Goal: Task Accomplishment & Management: Use online tool/utility

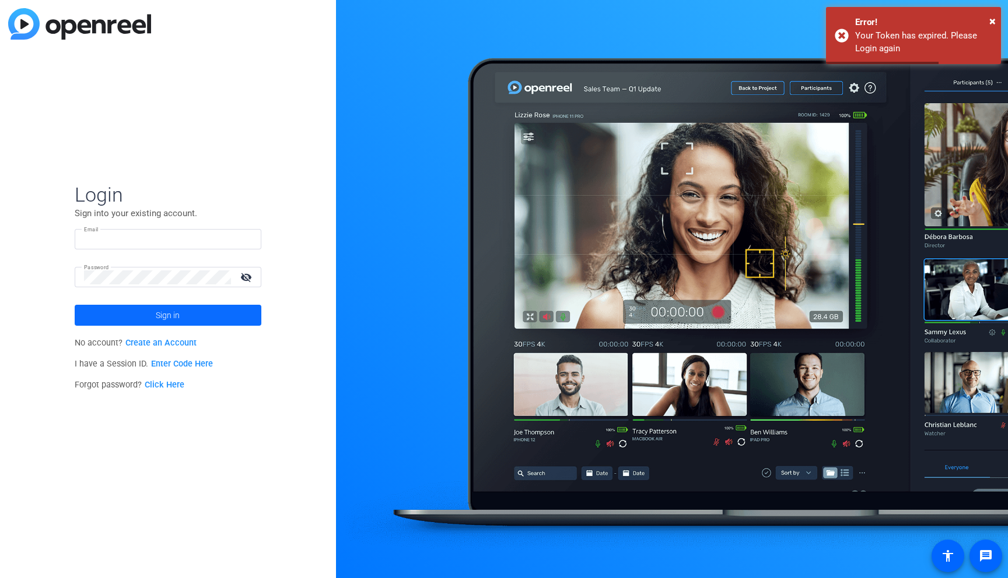
type input "[EMAIL_ADDRESS][DOMAIN_NAME]"
click at [170, 318] on span "Sign in" at bounding box center [168, 315] width 24 height 29
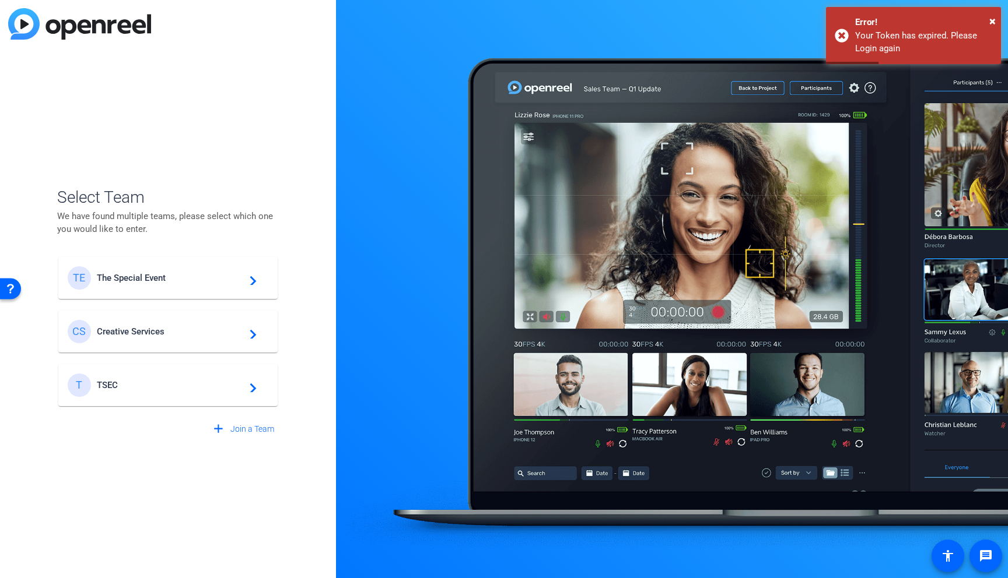
click at [148, 279] on span "The Special Event" at bounding box center [170, 278] width 146 height 10
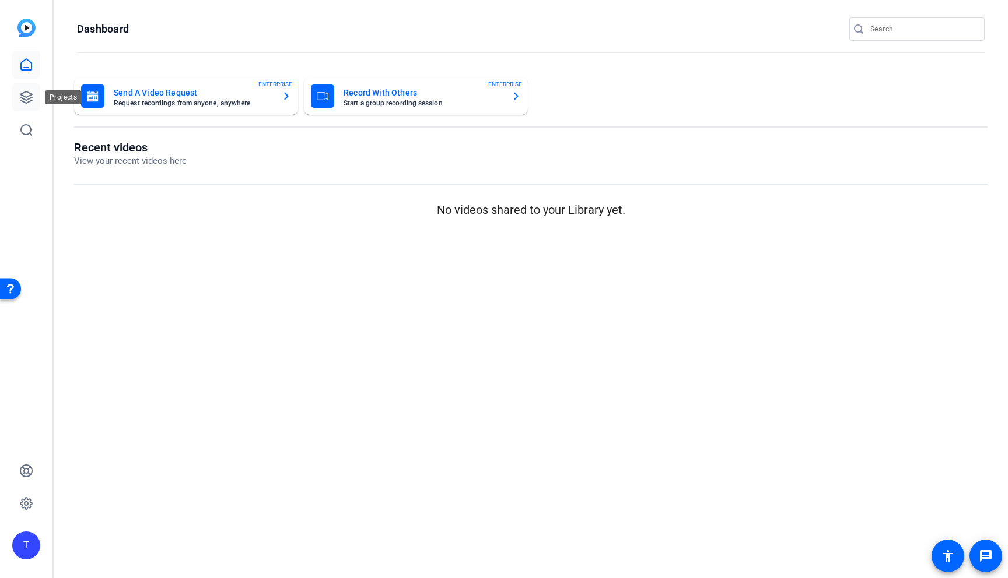
click at [26, 96] on icon at bounding box center [26, 97] width 14 height 14
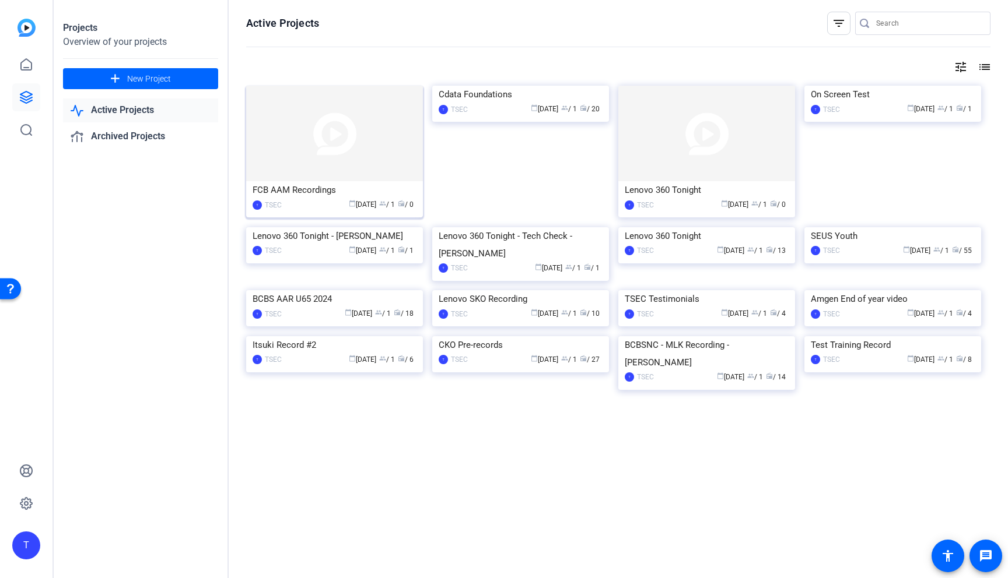
click at [290, 130] on img at bounding box center [334, 134] width 177 height 96
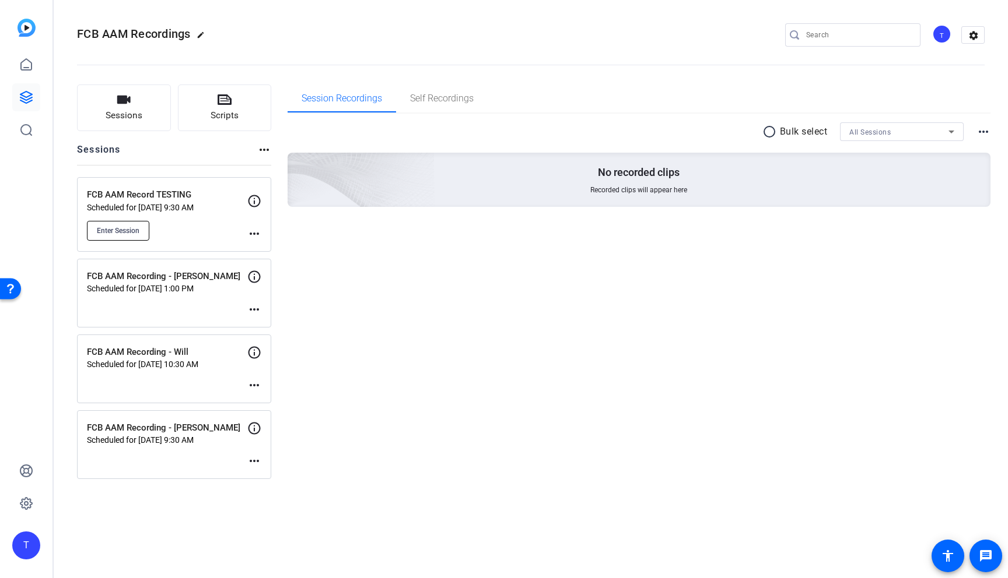
click at [118, 232] on span "Enter Session" at bounding box center [118, 230] width 43 height 9
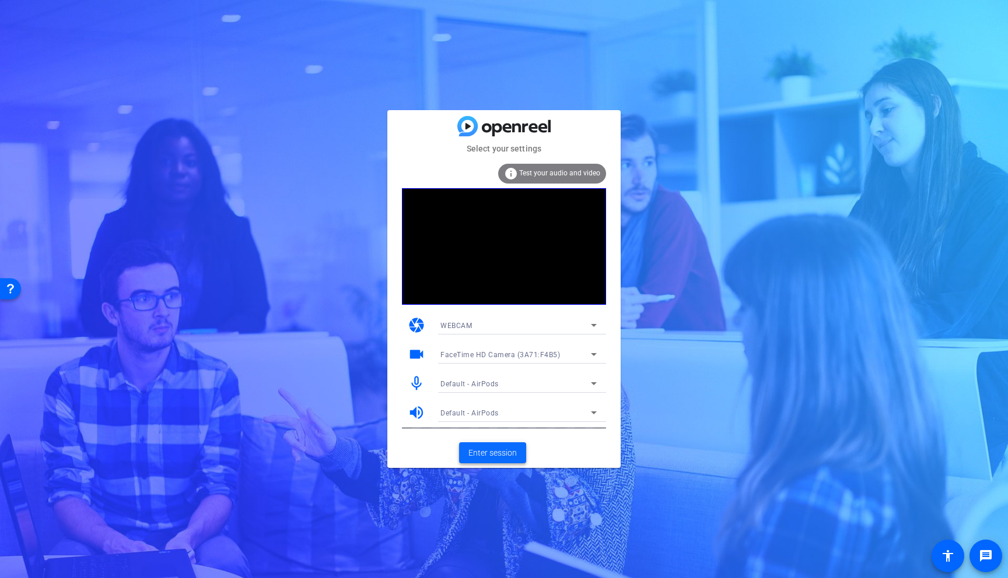
click at [496, 453] on span "Enter session" at bounding box center [492, 453] width 48 height 12
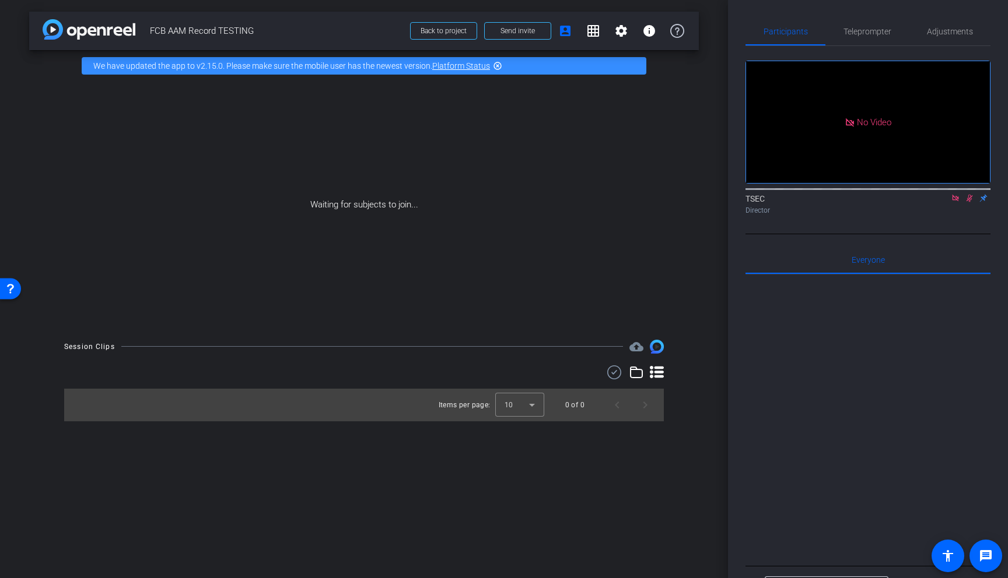
click at [957, 202] on icon at bounding box center [954, 198] width 9 height 8
click at [954, 202] on icon at bounding box center [954, 198] width 9 height 8
click at [942, 201] on icon at bounding box center [941, 198] width 8 height 6
click at [861, 34] on span "Teleprompter" at bounding box center [867, 31] width 48 height 8
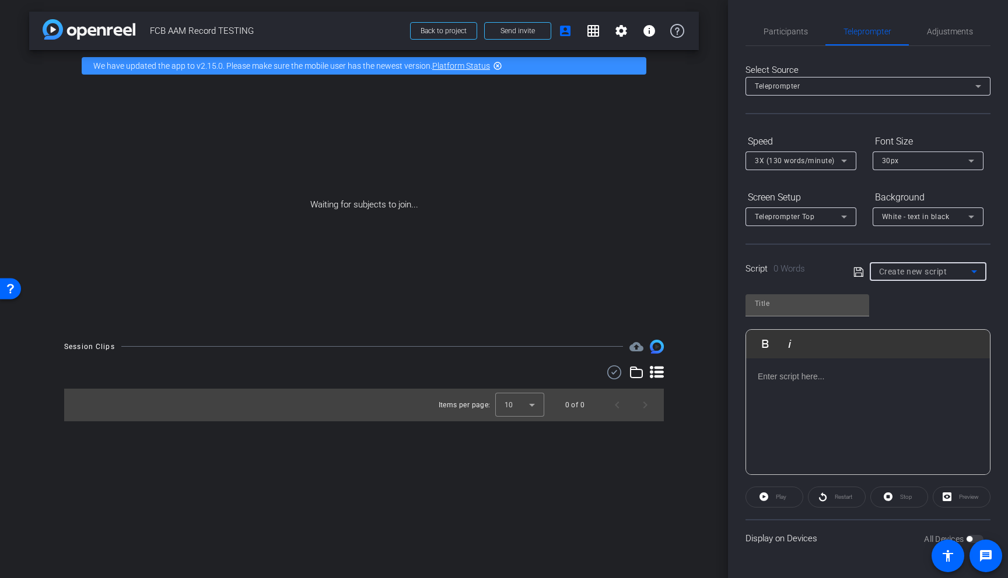
click at [915, 274] on span "Create new script" at bounding box center [913, 271] width 68 height 9
click at [908, 296] on span "Create new script" at bounding box center [909, 295] width 61 height 14
click at [933, 273] on span "Create new script" at bounding box center [913, 271] width 68 height 9
click at [924, 292] on span "Create new script" at bounding box center [909, 295] width 61 height 14
click at [858, 276] on icon at bounding box center [857, 271] width 9 height 9
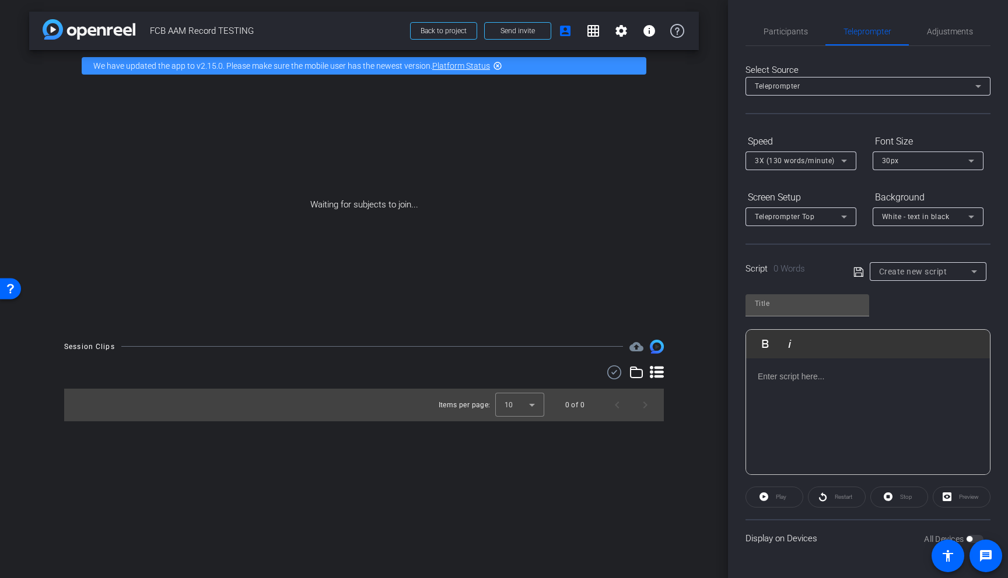
click at [858, 271] on icon at bounding box center [858, 272] width 10 height 14
click at [816, 389] on div at bounding box center [868, 417] width 244 height 117
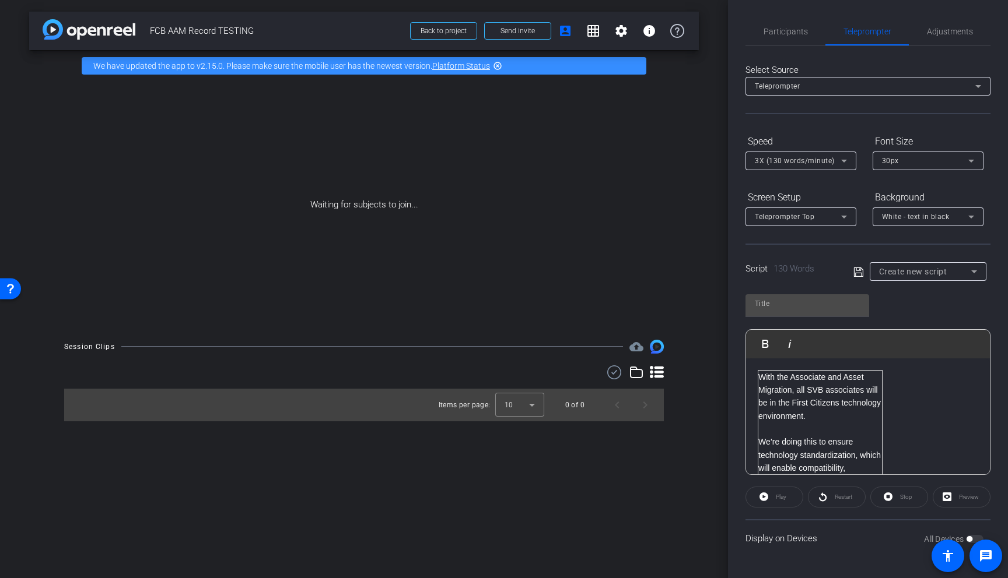
scroll to position [406, 0]
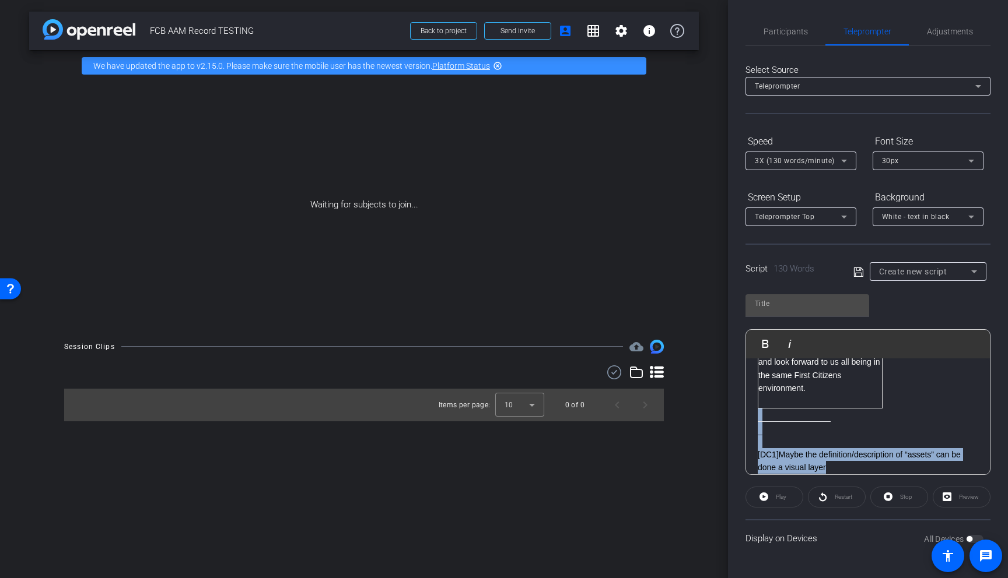
drag, startPoint x: 835, startPoint y: 468, endPoint x: 746, endPoint y: 417, distance: 102.6
click at [746, 417] on div "With the Associate and Asset Migration, all SVB associates will be in the First…" at bounding box center [868, 219] width 244 height 534
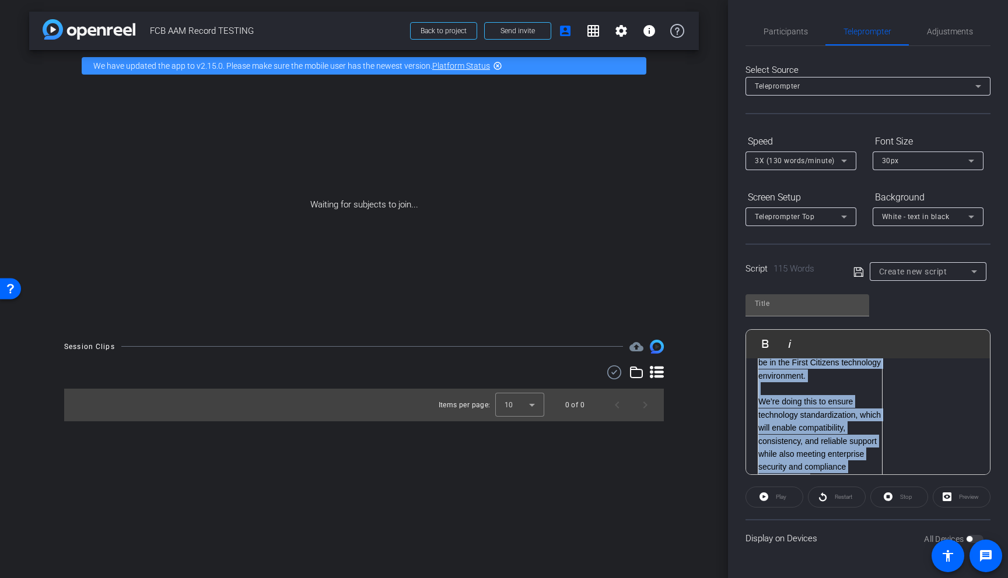
scroll to position [0, 0]
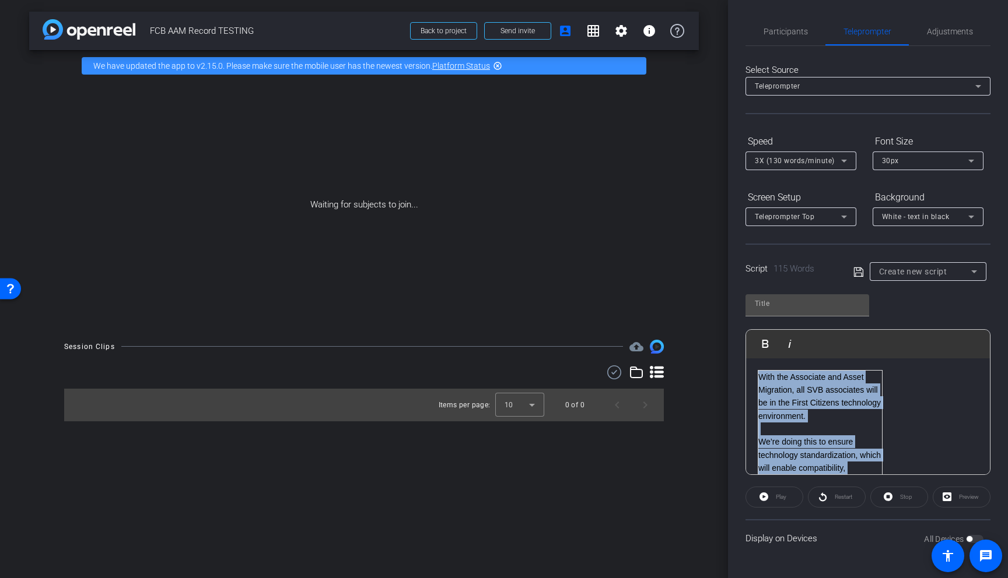
drag, startPoint x: 806, startPoint y: 417, endPoint x: 708, endPoint y: 343, distance: 123.6
click at [708, 343] on div "arrow_back FCB AAM Record TESTING Back to project Send invite account_box grid_…" at bounding box center [504, 289] width 1008 height 578
copy tbody "With the Associate and Asset Migration, all SVB associates will be in the First…"
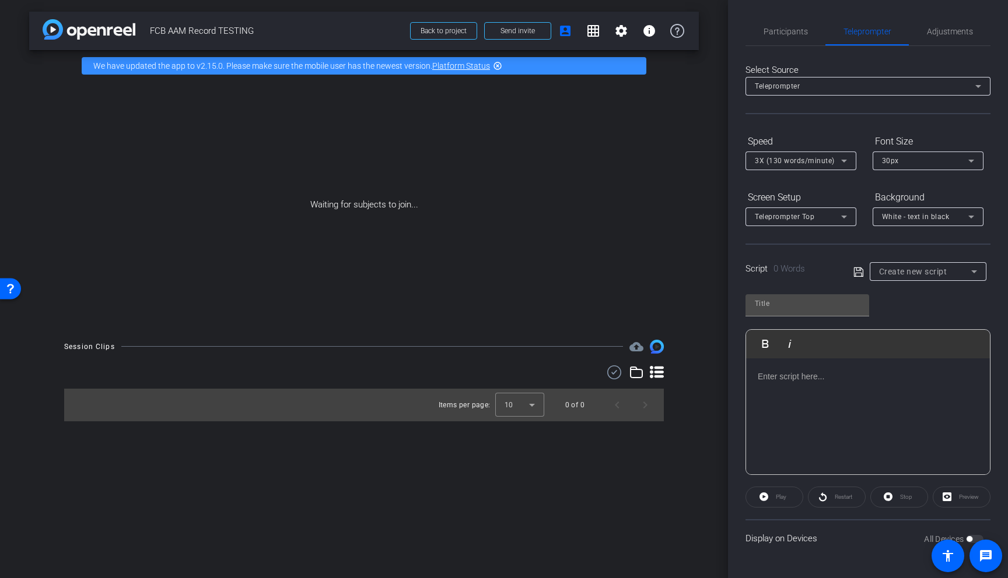
click at [833, 392] on div at bounding box center [868, 417] width 244 height 117
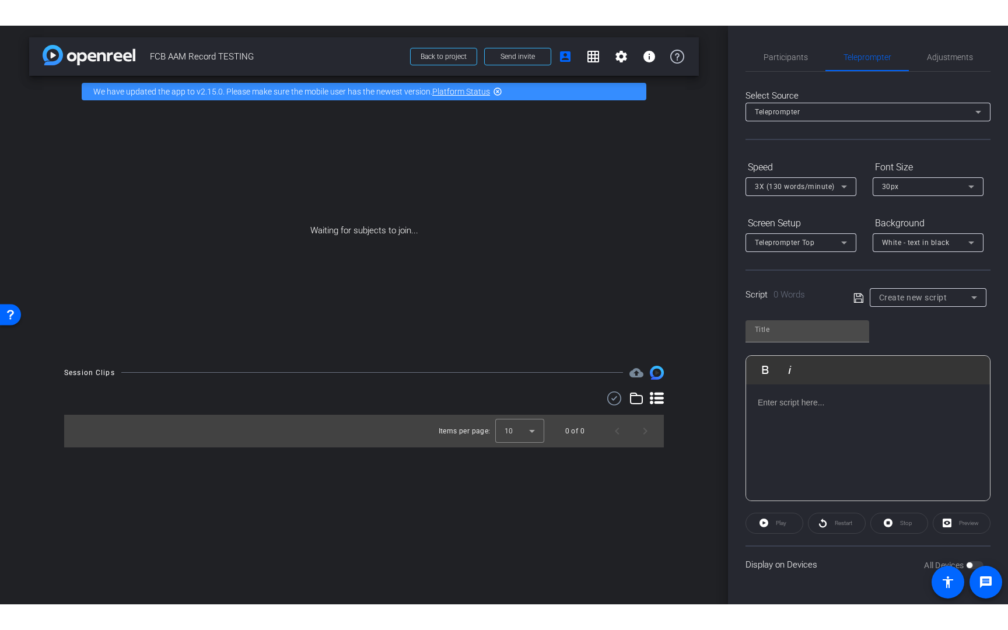
scroll to position [156, 0]
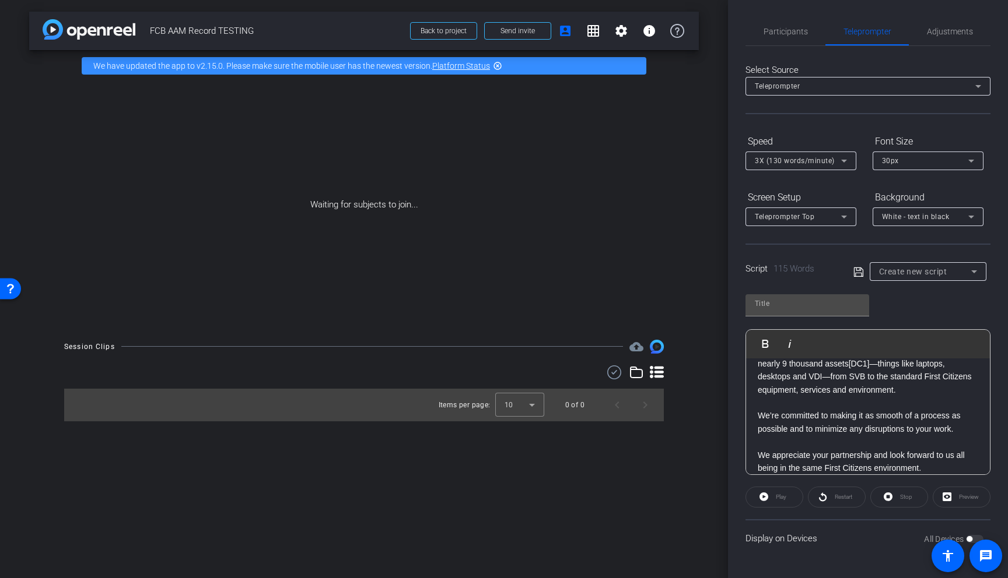
click at [859, 271] on icon at bounding box center [858, 272] width 10 height 14
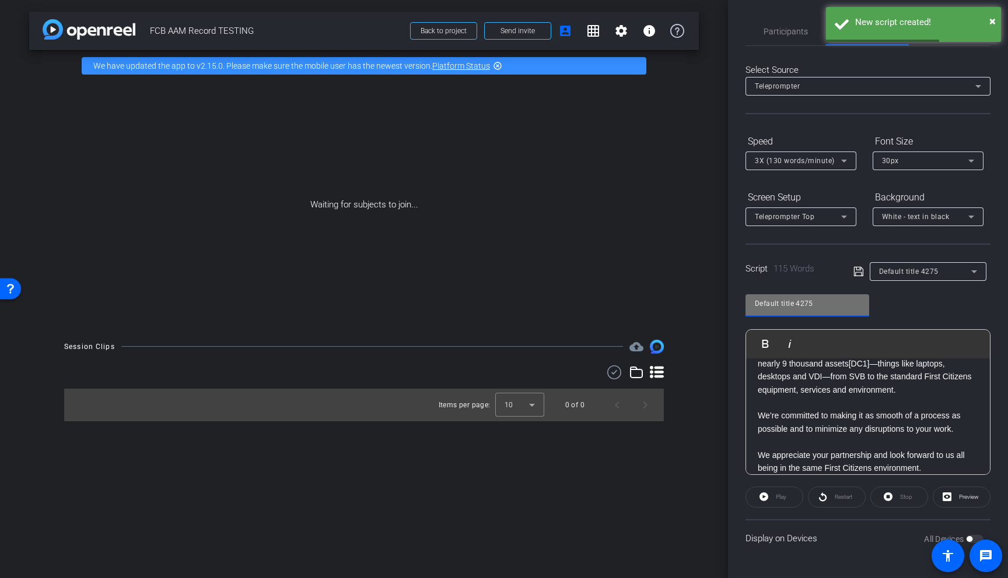
drag, startPoint x: 831, startPoint y: 301, endPoint x: 701, endPoint y: 294, distance: 129.7
click at [701, 294] on div "arrow_back FCB AAM Record TESTING Back to project Send invite account_box grid_…" at bounding box center [504, 289] width 1008 height 578
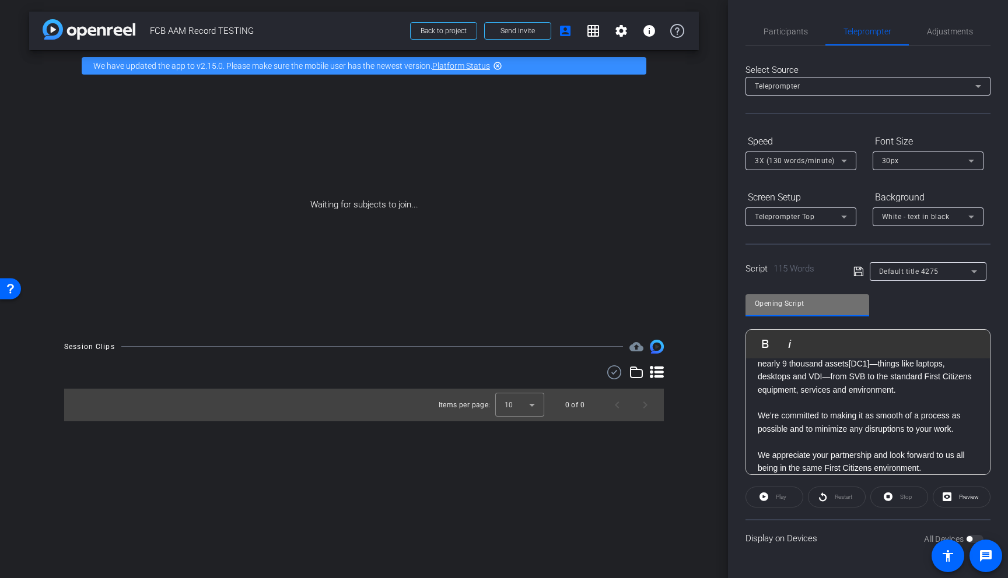
type input "Opening Script"
click at [856, 272] on icon at bounding box center [858, 272] width 10 height 14
click at [767, 37] on span "Participants" at bounding box center [785, 31] width 44 height 28
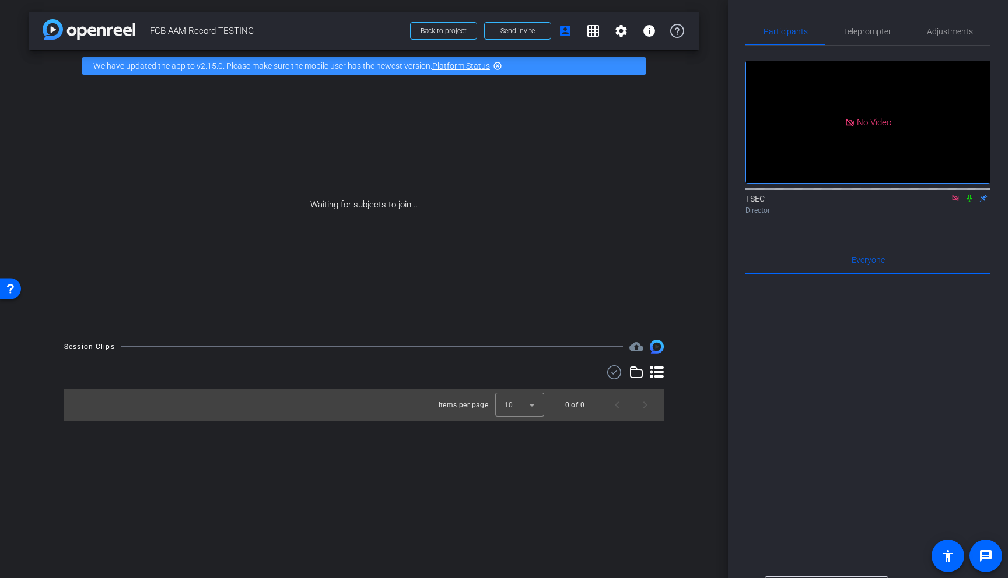
click at [953, 194] on icon at bounding box center [954, 198] width 9 height 8
click at [945, 33] on span "Adjustments" at bounding box center [949, 31] width 46 height 8
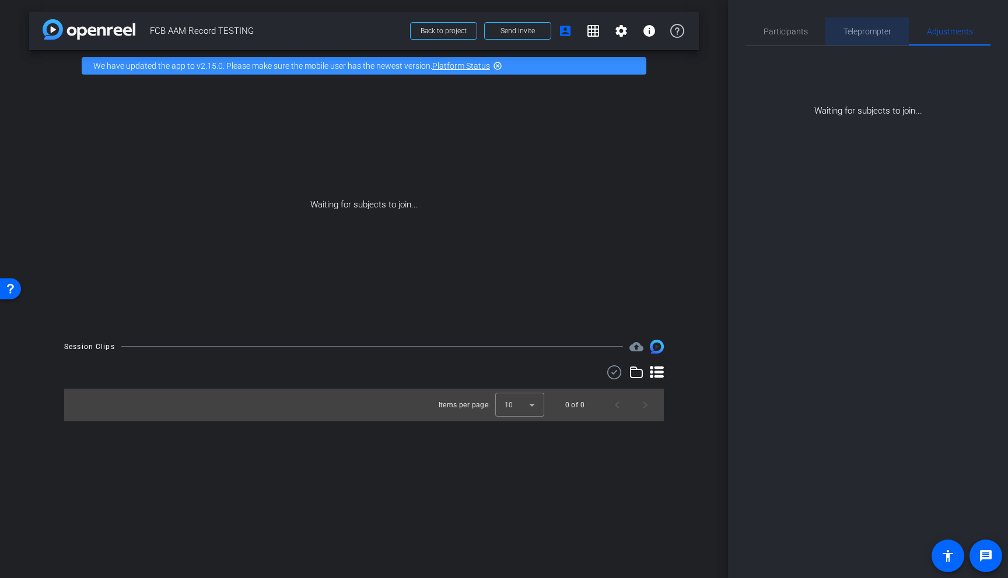
click at [877, 32] on span "Teleprompter" at bounding box center [867, 31] width 48 height 8
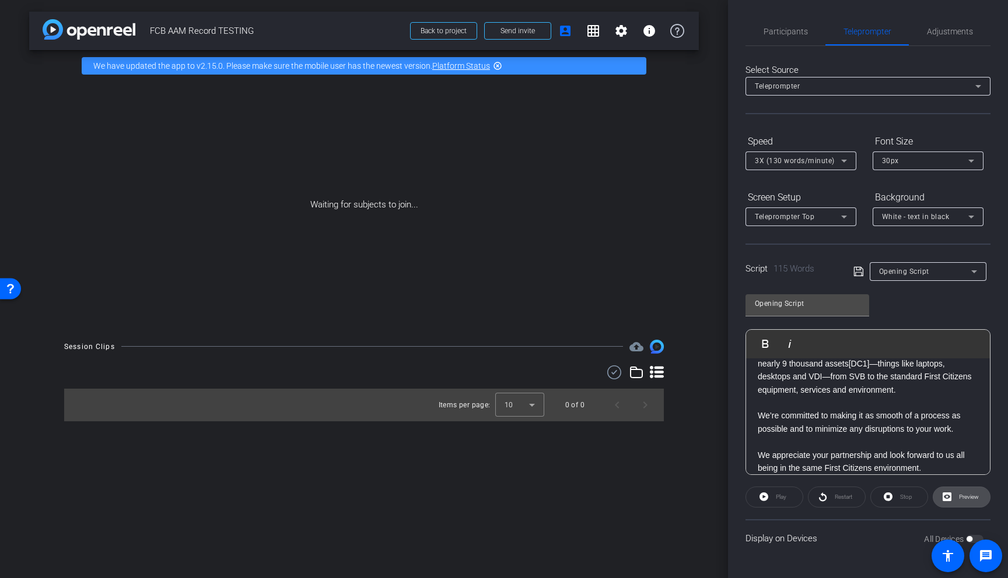
click at [957, 496] on span "Preview" at bounding box center [967, 497] width 23 height 16
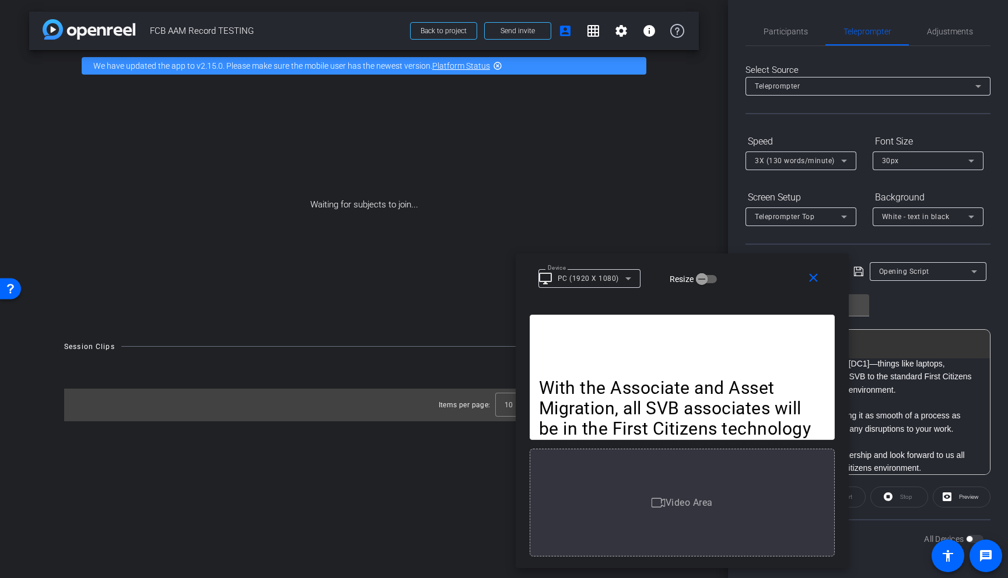
drag, startPoint x: 580, startPoint y: 142, endPoint x: 758, endPoint y: 264, distance: 215.6
click at [758, 264] on div "close Device desktop_windows PC (1920 X 1080) Resize" at bounding box center [681, 280] width 333 height 52
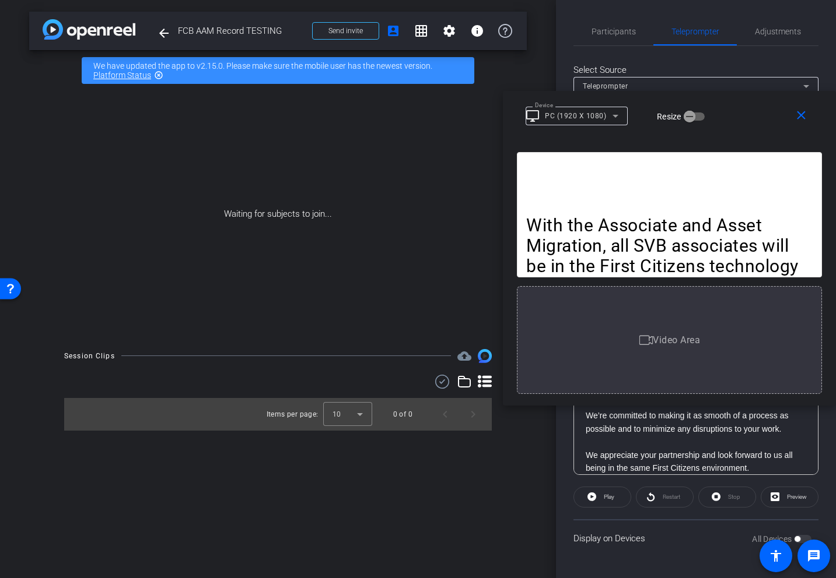
drag, startPoint x: 682, startPoint y: 270, endPoint x: 766, endPoint y: 103, distance: 187.0
click at [766, 105] on div "Device desktop_windows PC (1920 X 1080) Resize" at bounding box center [673, 115] width 296 height 20
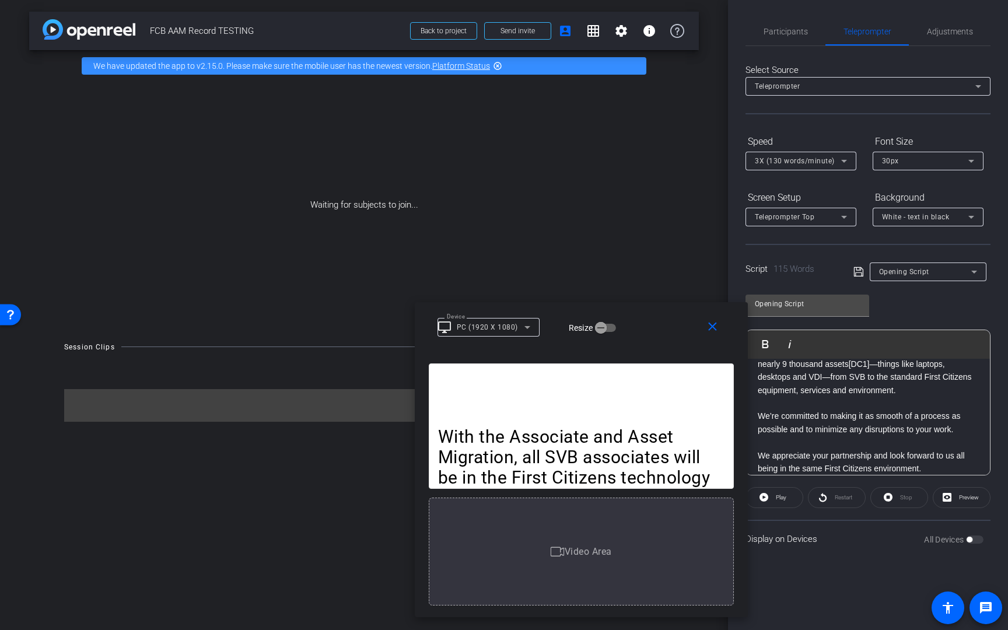
drag, startPoint x: 846, startPoint y: 124, endPoint x: 672, endPoint y: 313, distance: 257.5
click at [672, 313] on div "close Device desktop_windows PC (1920 X 1080) Resize" at bounding box center [581, 328] width 333 height 52
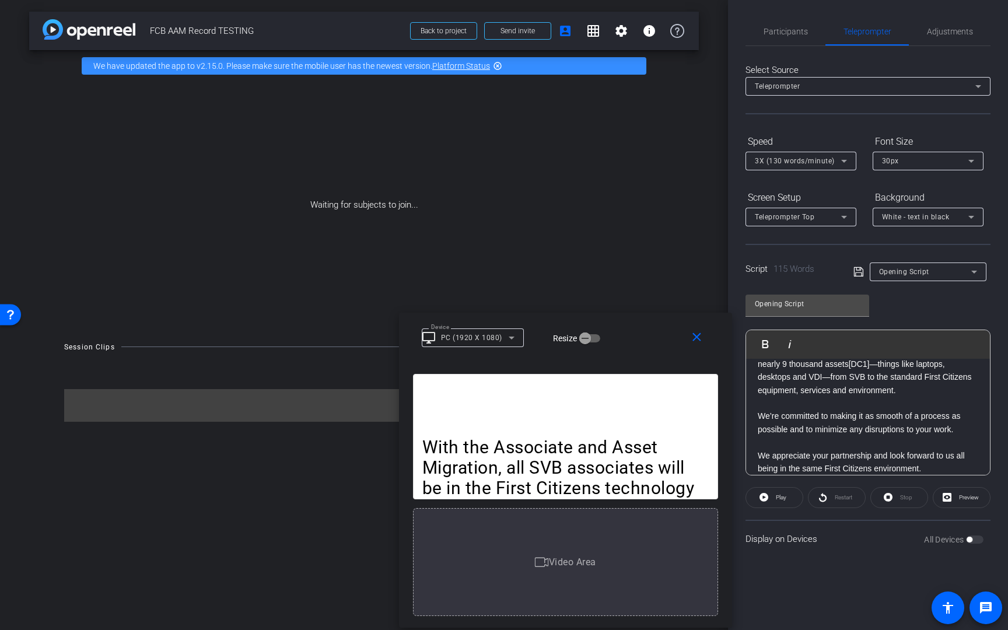
drag, startPoint x: 746, startPoint y: 305, endPoint x: 730, endPoint y: 315, distance: 18.9
click at [730, 315] on div "close Device desktop_windows PC (1920 X 1080) Resize" at bounding box center [565, 339] width 333 height 52
drag, startPoint x: 780, startPoint y: 418, endPoint x: 792, endPoint y: 419, distance: 12.8
click at [793, 418] on p "We’re committed to making it as smooth of a process as possible and to minimize…" at bounding box center [867, 422] width 220 height 26
click at [774, 385] on p "It involves migrating more than 7 thousand associates and nearly 9 thousand ass…" at bounding box center [867, 370] width 220 height 52
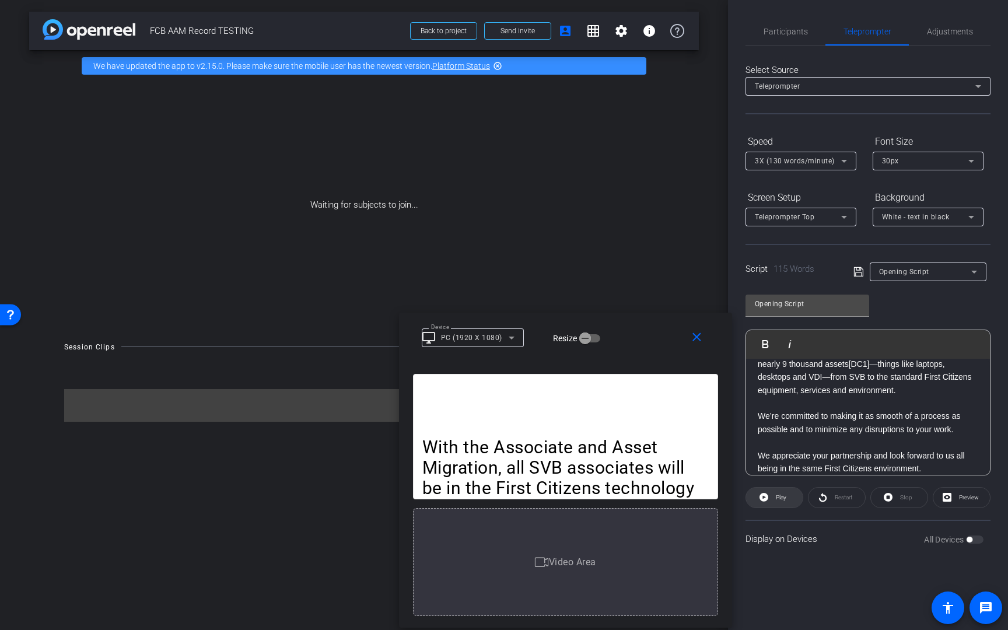
click at [776, 497] on span "Play" at bounding box center [780, 497] width 10 height 6
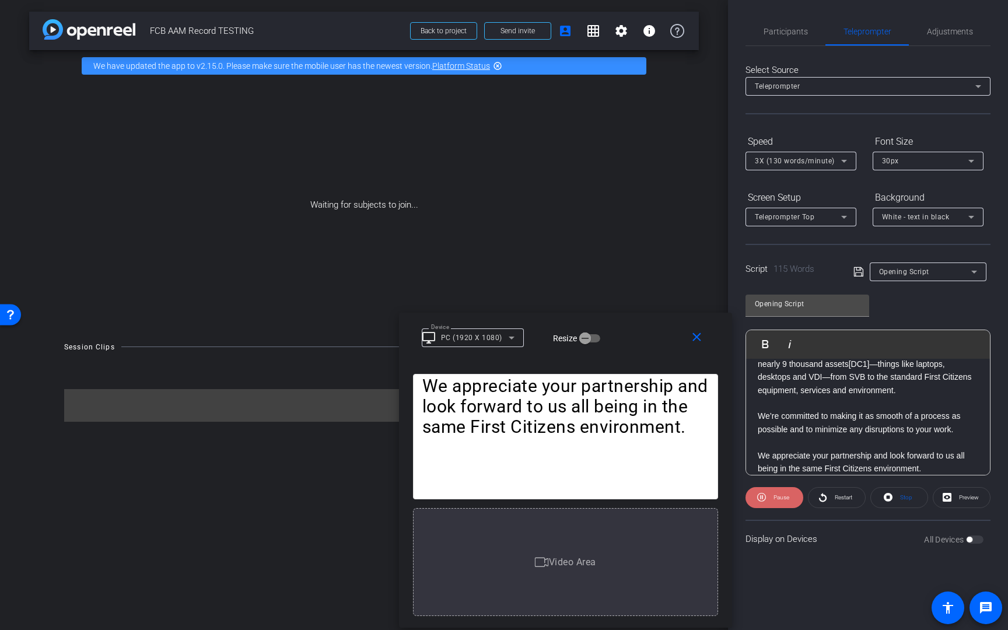
click at [778, 496] on span "Pause" at bounding box center [781, 497] width 16 height 6
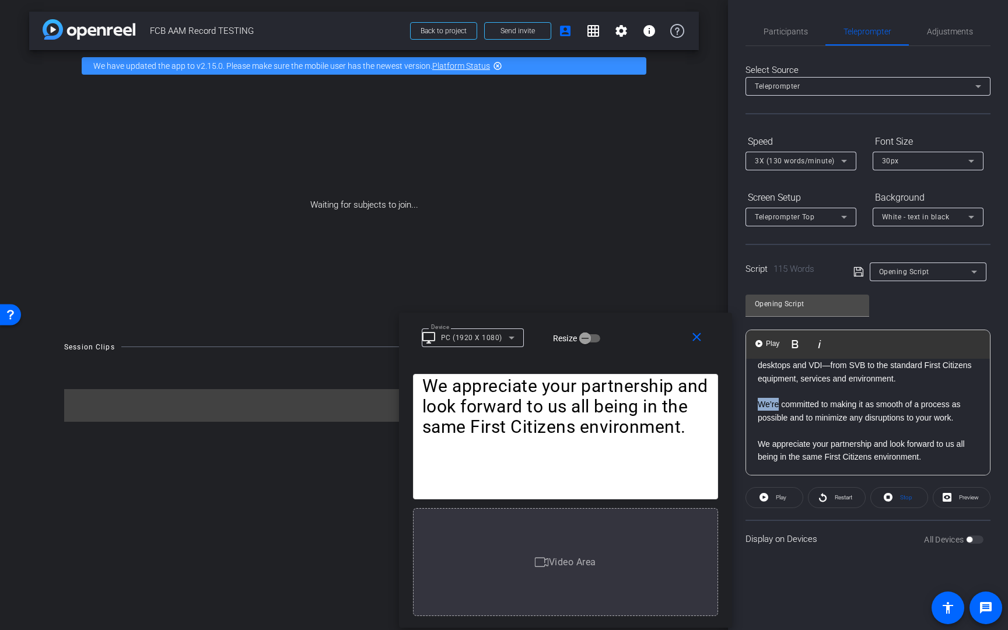
drag, startPoint x: 759, startPoint y: 399, endPoint x: 778, endPoint y: 401, distance: 19.9
click at [778, 401] on p "We’re committed to making it as smooth of a process as possible and to minimize…" at bounding box center [867, 411] width 220 height 26
click at [811, 423] on p "We’re committed to making it as smooth of a process as possible and to minimize…" at bounding box center [867, 411] width 220 height 26
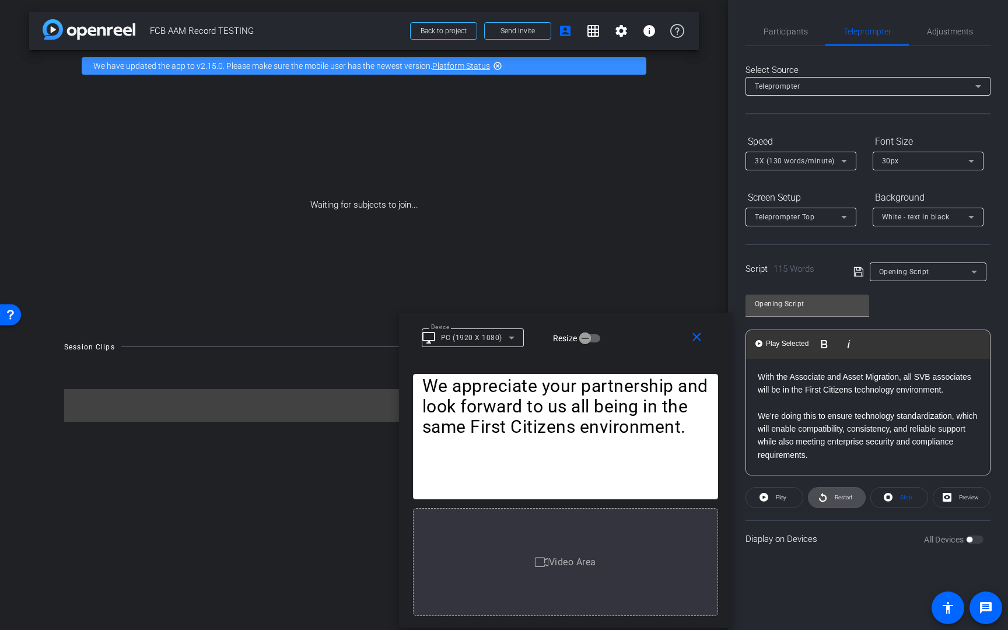
click at [832, 493] on span "Restart" at bounding box center [841, 497] width 20 height 16
click at [775, 496] on span "Pause" at bounding box center [781, 497] width 16 height 6
click at [699, 334] on mat-icon "close" at bounding box center [696, 337] width 15 height 15
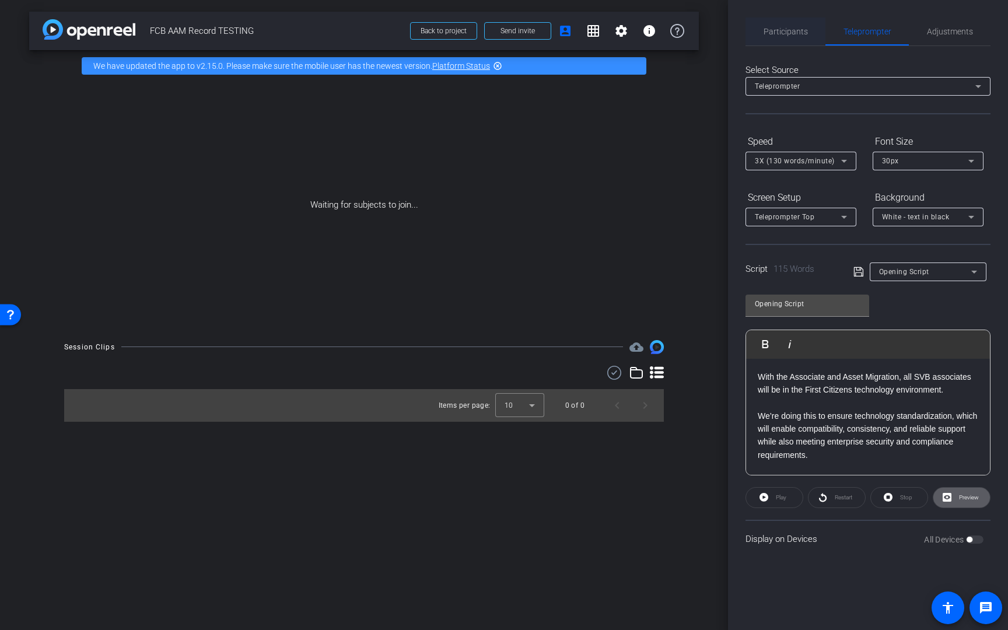
click at [788, 34] on span "Participants" at bounding box center [785, 31] width 44 height 8
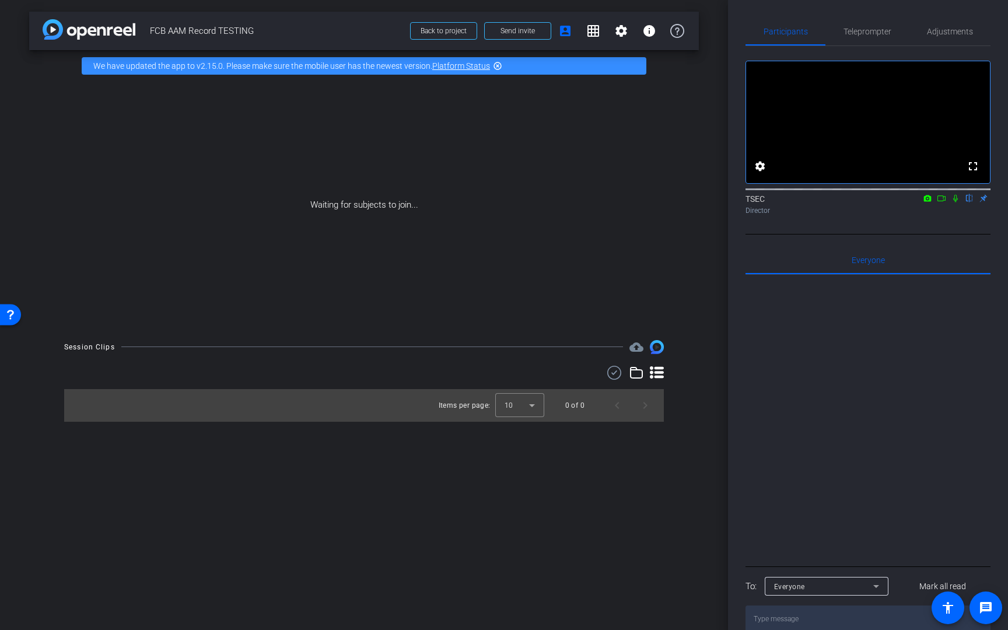
click at [942, 202] on icon at bounding box center [940, 198] width 9 height 8
click at [970, 202] on icon at bounding box center [969, 199] width 5 height 8
click at [519, 30] on span "Send invite" at bounding box center [517, 30] width 34 height 9
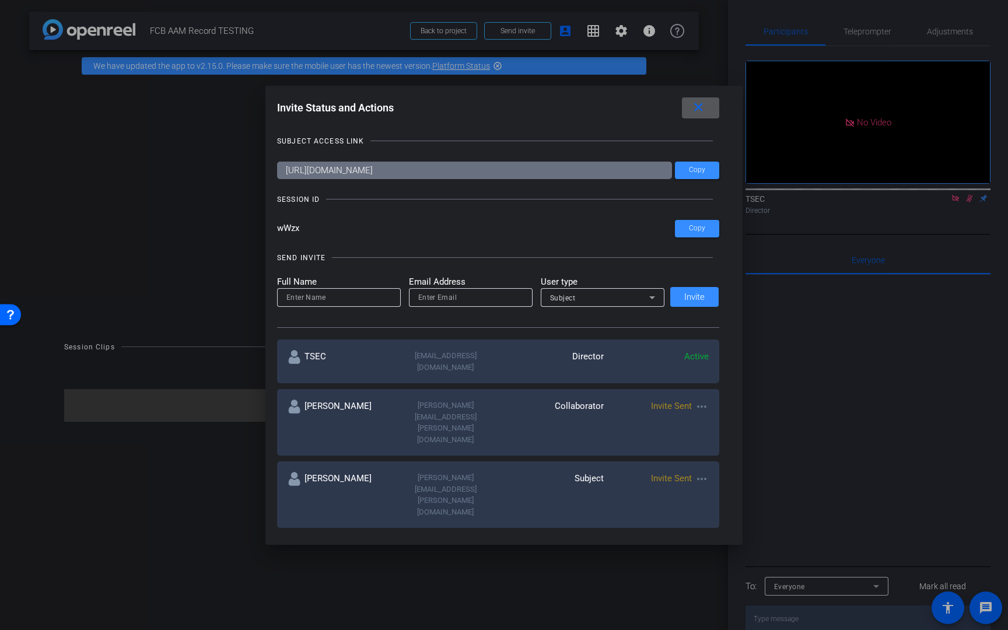
click at [357, 303] on input at bounding box center [338, 297] width 105 height 14
click at [444, 300] on input "email" at bounding box center [470, 297] width 105 height 14
type input "donna.d.choi@gmail.com"
click at [341, 298] on input at bounding box center [338, 297] width 105 height 14
type input "Donna"
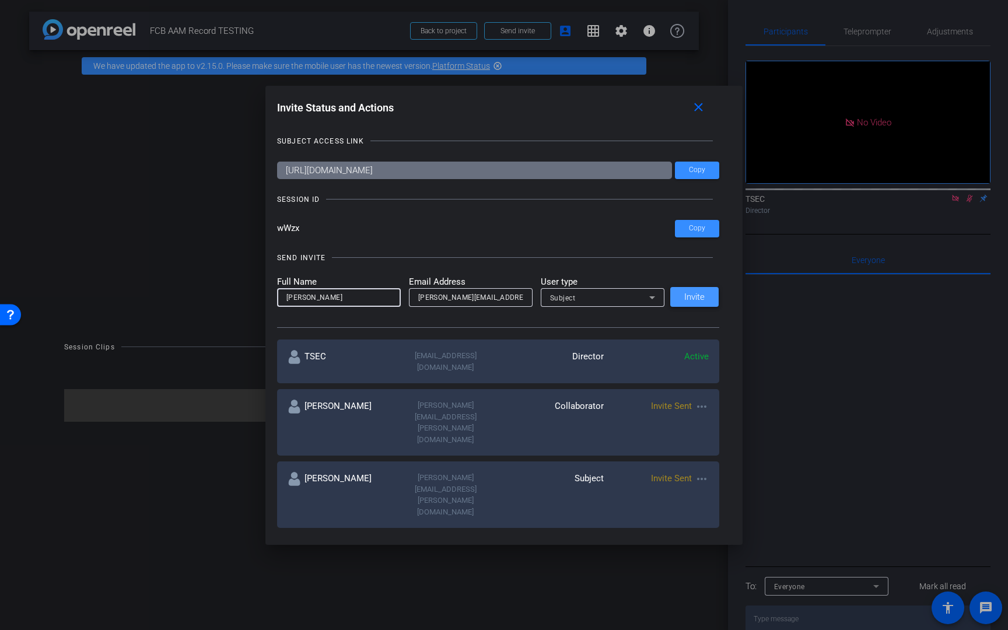
click at [693, 297] on span "Invite" at bounding box center [694, 297] width 20 height 9
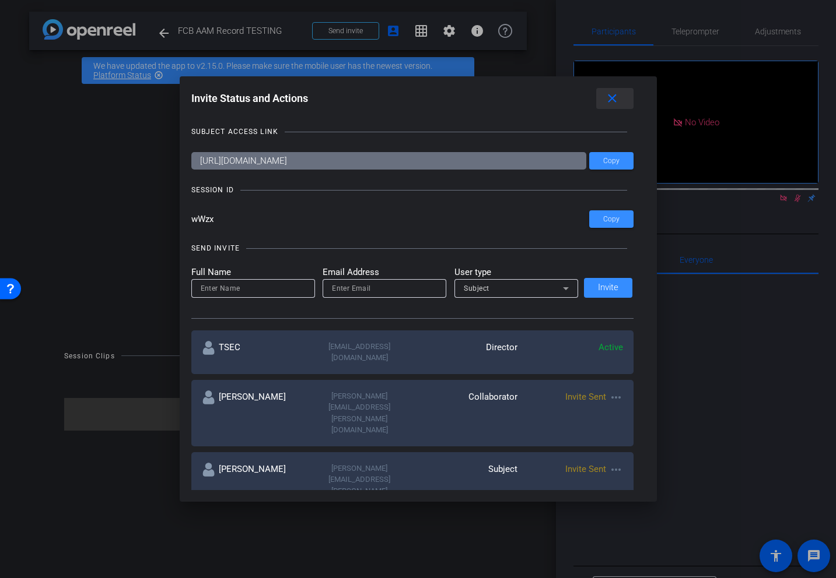
click at [613, 103] on mat-icon "close" at bounding box center [612, 99] width 15 height 15
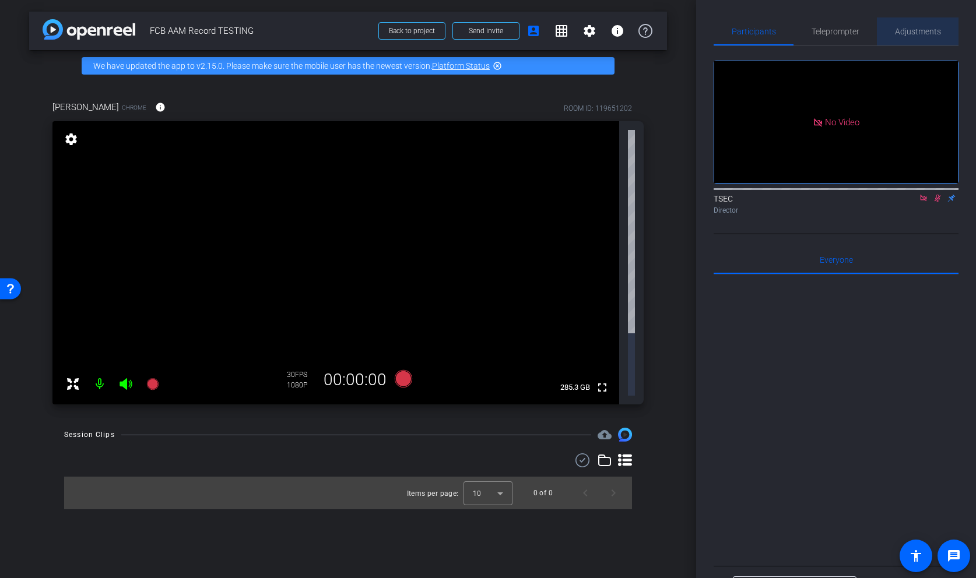
click at [914, 34] on span "Adjustments" at bounding box center [918, 31] width 46 height 8
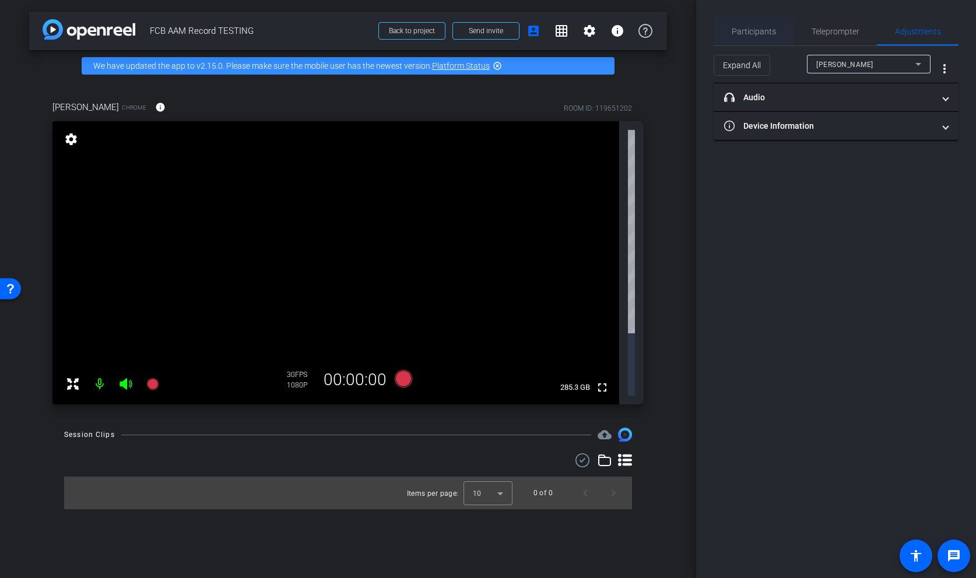
click at [755, 31] on span "Participants" at bounding box center [754, 31] width 44 height 8
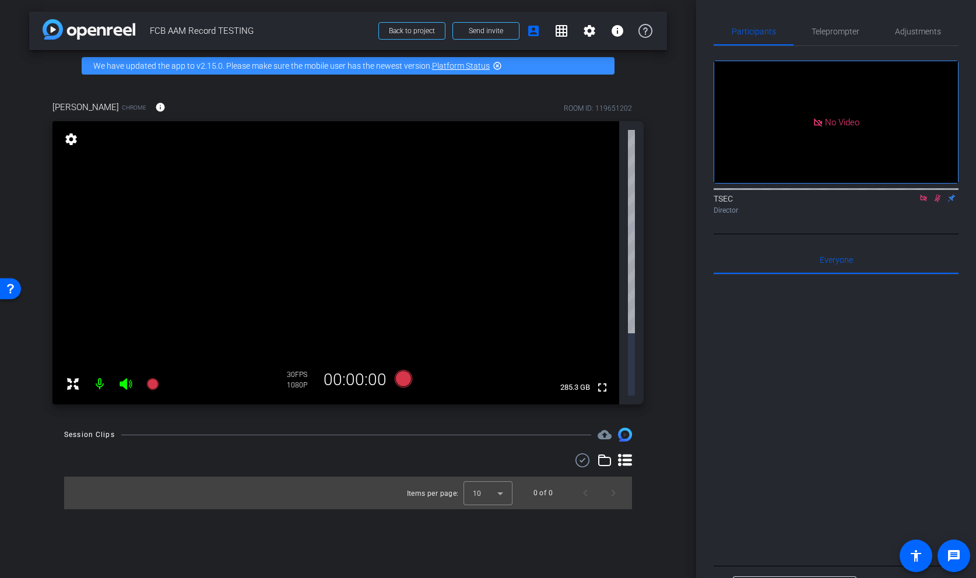
click at [937, 194] on icon at bounding box center [937, 198] width 9 height 8
click at [924, 194] on icon at bounding box center [923, 198] width 9 height 8
click at [912, 27] on span "Adjustments" at bounding box center [918, 31] width 46 height 8
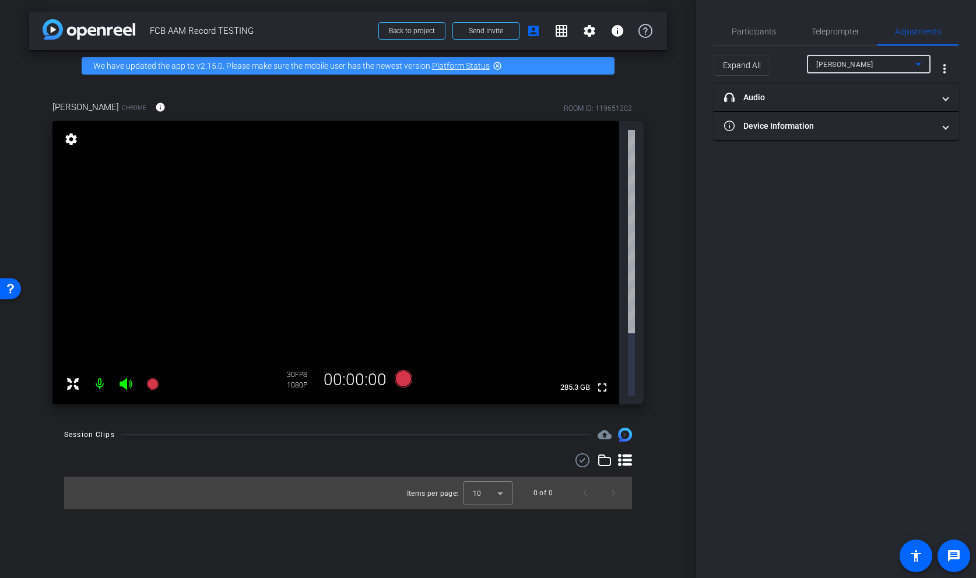
click at [900, 59] on div "Donna" at bounding box center [865, 64] width 99 height 15
click at [900, 59] on div at bounding box center [488, 289] width 976 height 578
click at [907, 118] on mat-expansion-panel-header "Device Information" at bounding box center [836, 126] width 245 height 28
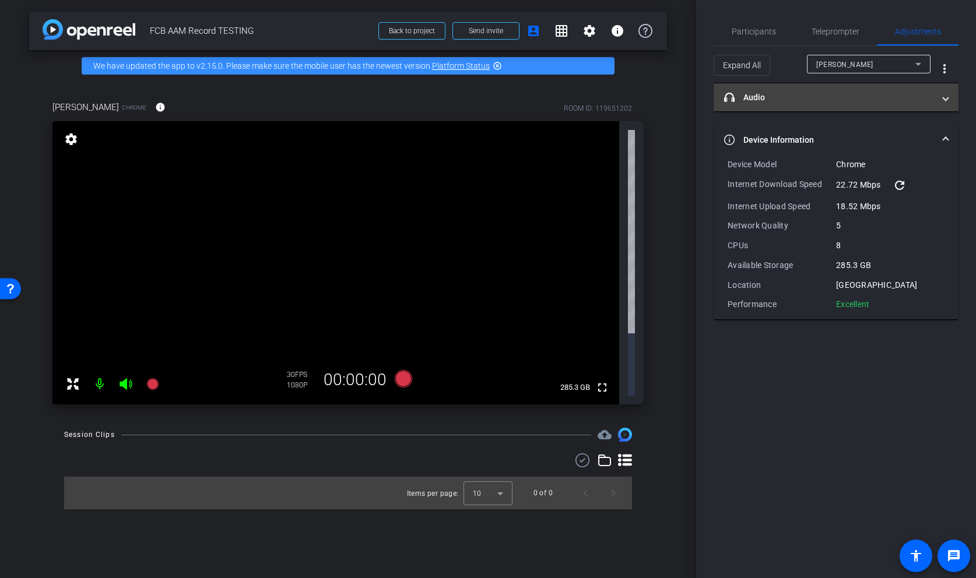
click at [950, 100] on mat-expansion-panel-header "headphone icon Audio" at bounding box center [836, 97] width 245 height 28
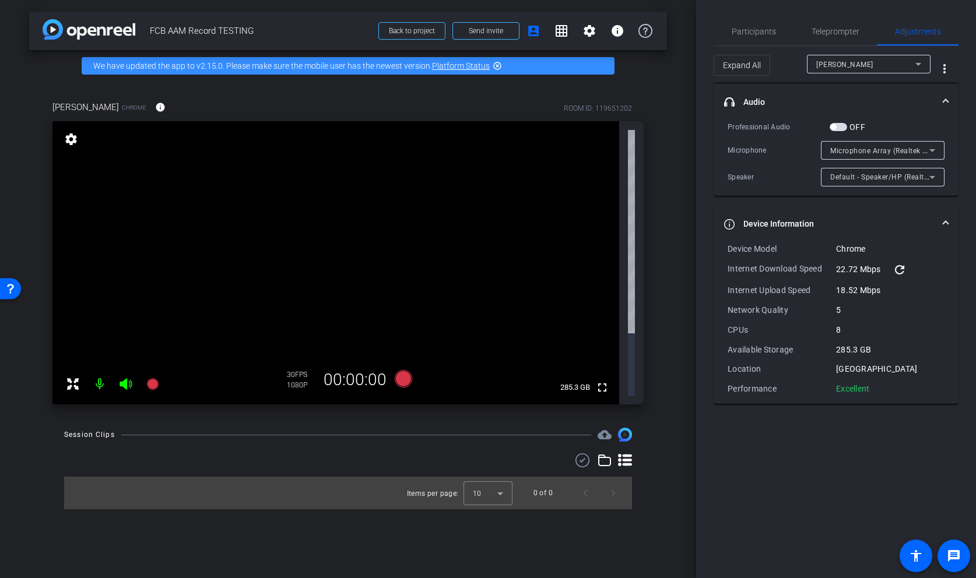
drag, startPoint x: 612, startPoint y: 276, endPoint x: 608, endPoint y: 219, distance: 57.9
click at [608, 219] on video at bounding box center [335, 262] width 567 height 283
click at [608, 268] on video at bounding box center [335, 262] width 567 height 283
click at [900, 64] on div "Donna" at bounding box center [865, 64] width 99 height 15
click at [900, 64] on div at bounding box center [488, 289] width 976 height 578
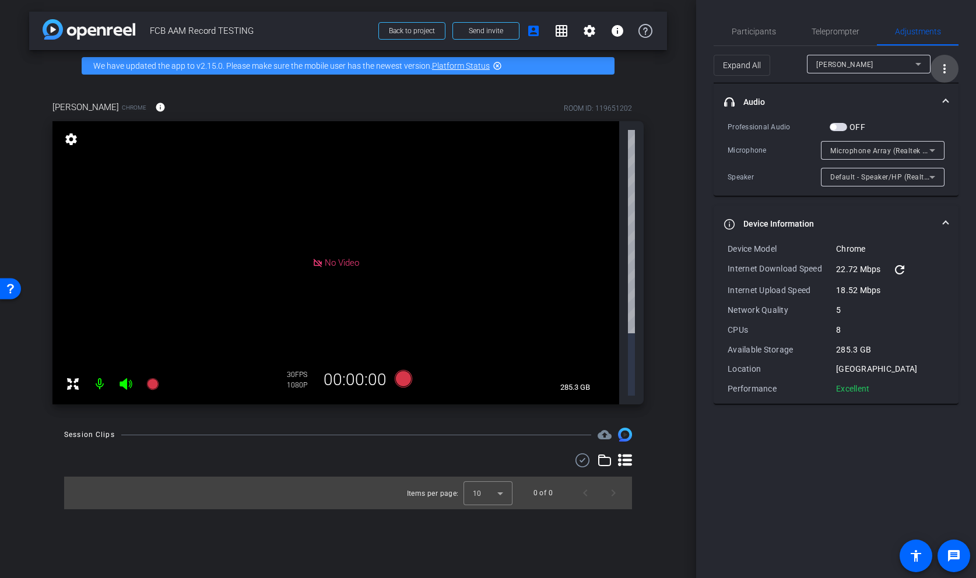
click at [946, 65] on mat-icon "more_vert" at bounding box center [945, 69] width 14 height 14
click at [946, 65] on div at bounding box center [488, 289] width 976 height 578
click at [72, 139] on mat-icon "settings" at bounding box center [71, 139] width 16 height 14
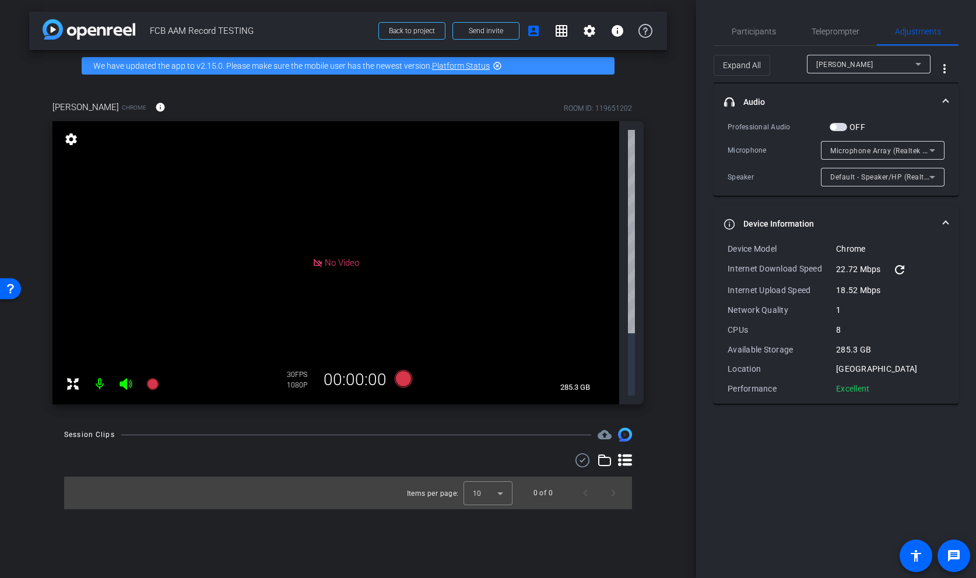
click at [72, 139] on mat-icon "settings" at bounding box center [71, 139] width 16 height 14
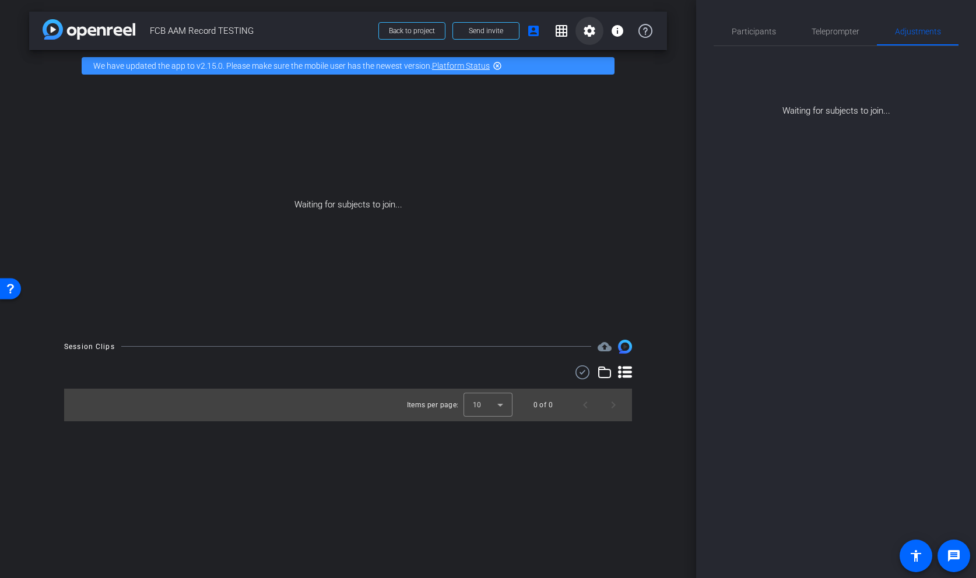
click at [585, 29] on mat-icon "settings" at bounding box center [589, 31] width 14 height 14
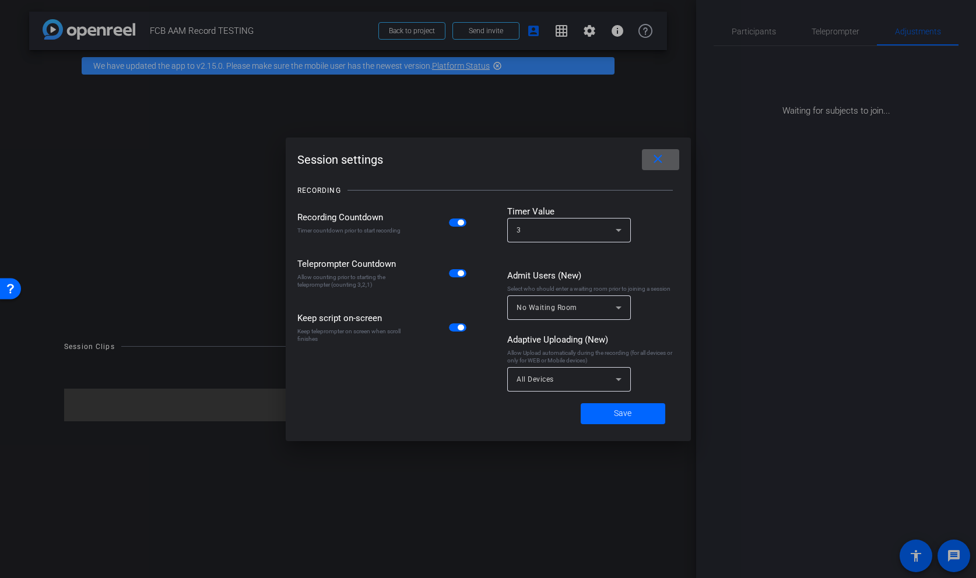
click at [617, 379] on icon at bounding box center [619, 379] width 6 height 3
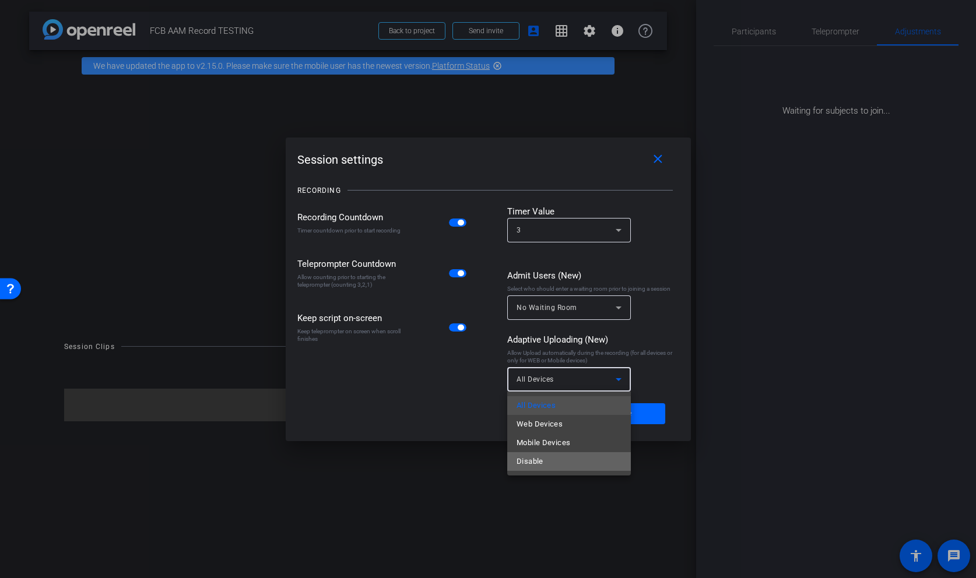
click at [566, 459] on mat-option "Disable" at bounding box center [569, 461] width 124 height 19
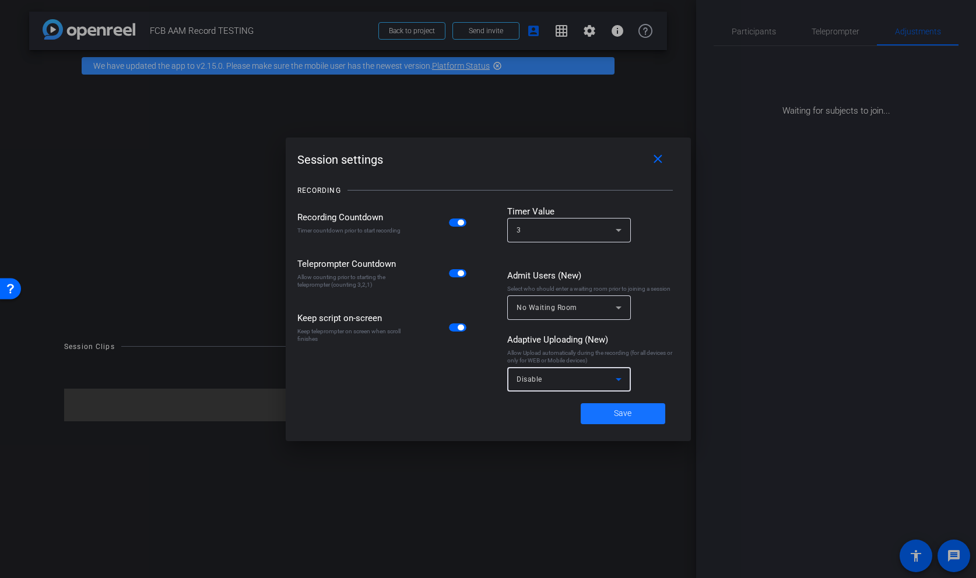
click at [621, 413] on span "Save" at bounding box center [622, 414] width 17 height 12
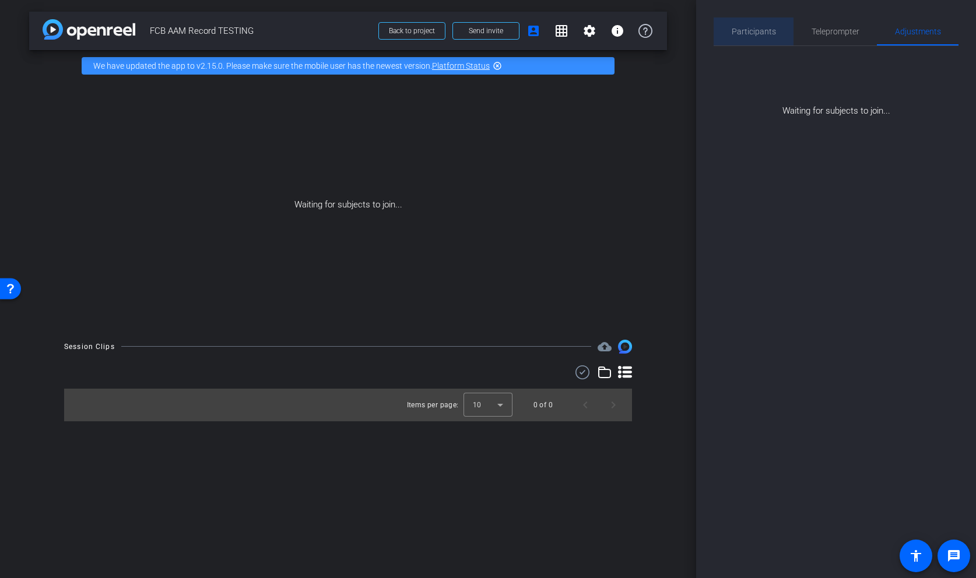
click at [759, 30] on span "Participants" at bounding box center [754, 31] width 44 height 8
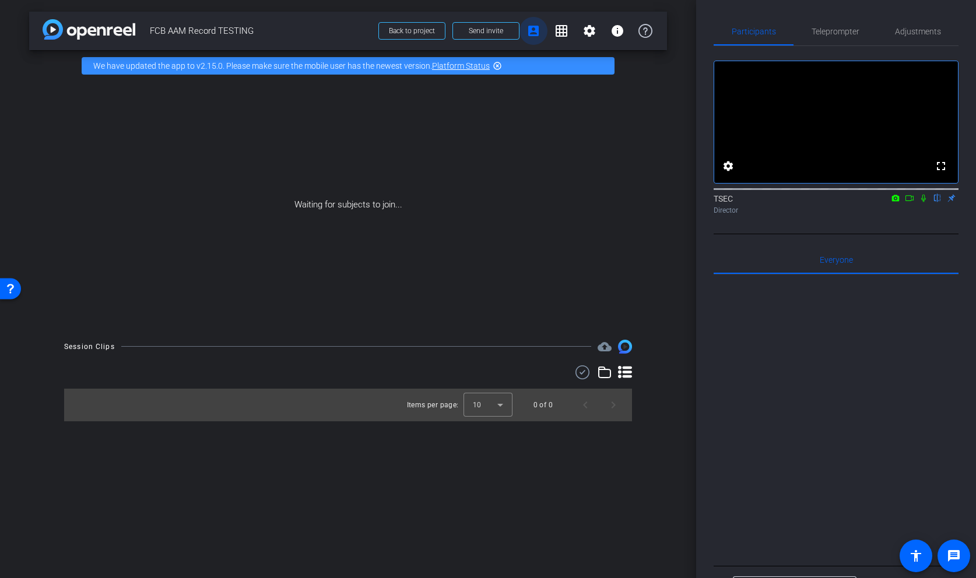
click at [532, 30] on mat-icon "account_box" at bounding box center [533, 31] width 14 height 14
click at [588, 30] on mat-icon "settings" at bounding box center [589, 31] width 14 height 14
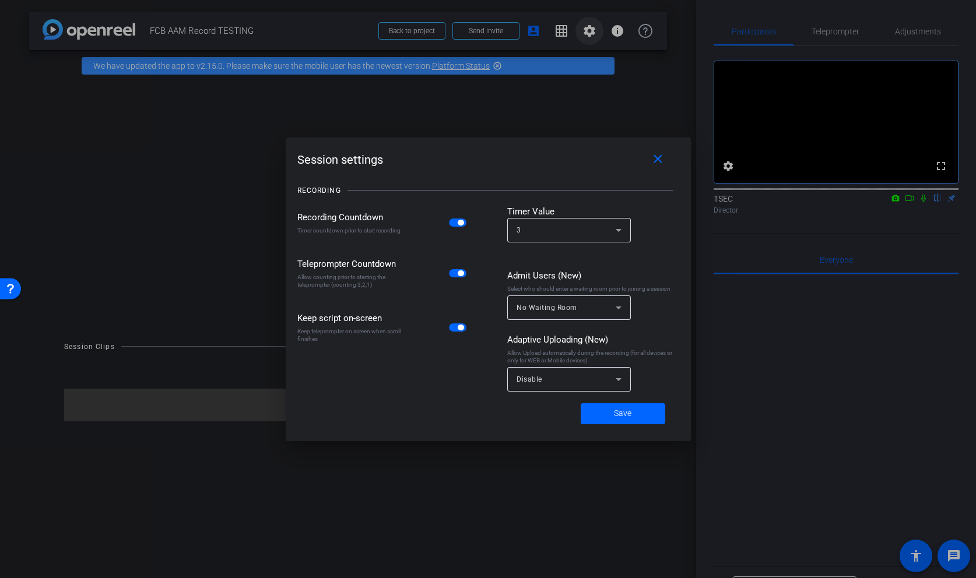
click at [588, 30] on div at bounding box center [488, 289] width 976 height 578
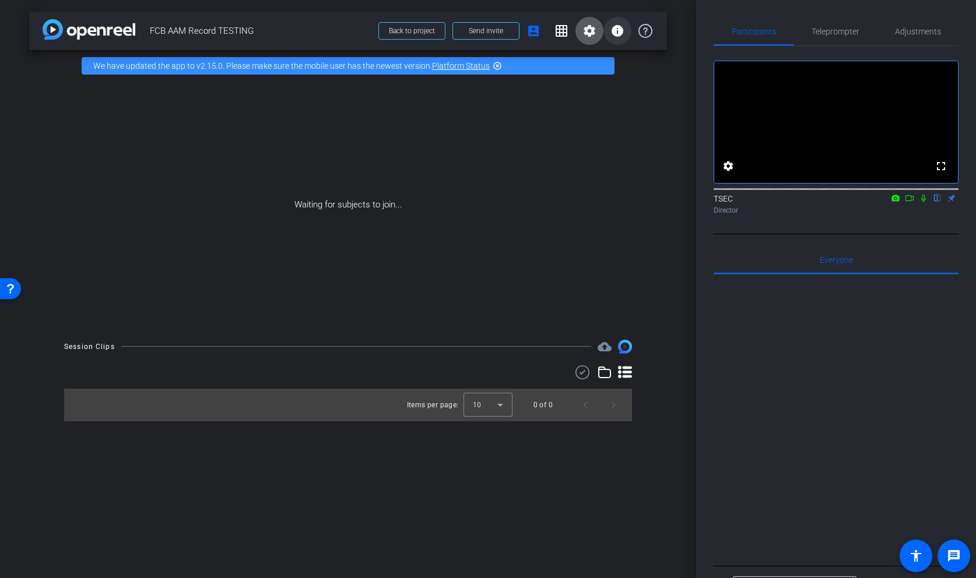
click at [619, 33] on mat-icon "info" at bounding box center [617, 31] width 14 height 14
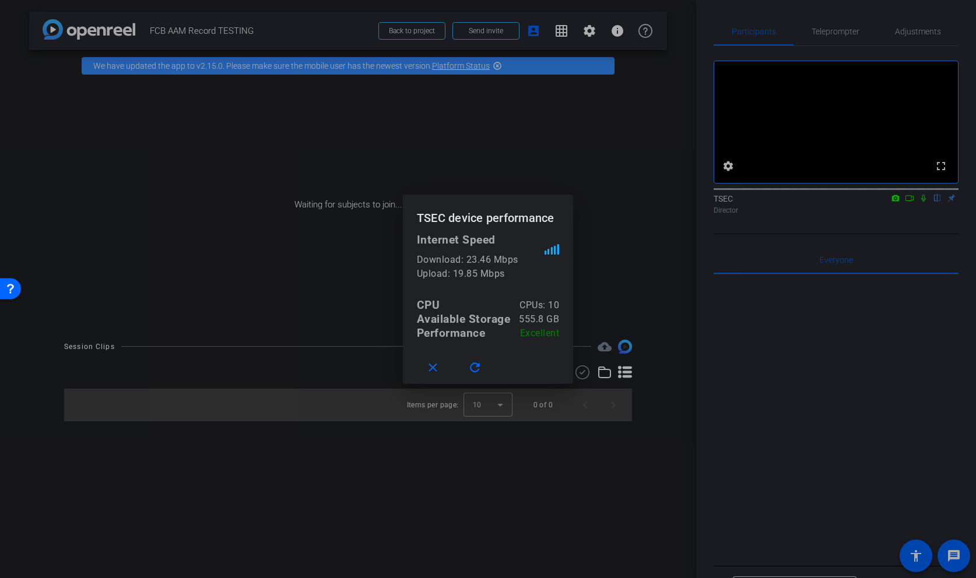
click at [619, 33] on div at bounding box center [488, 289] width 976 height 578
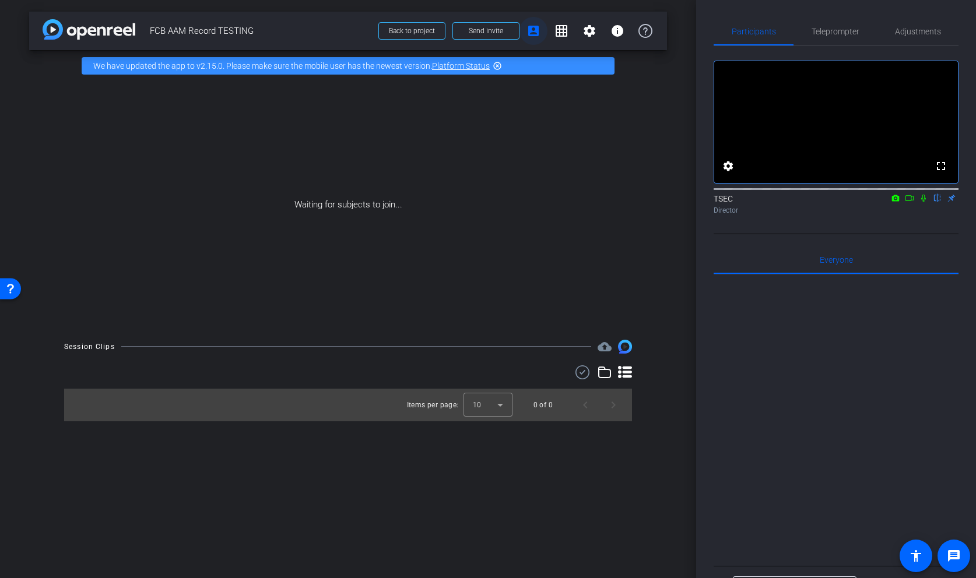
click at [535, 29] on mat-icon "account_box" at bounding box center [533, 31] width 14 height 14
click at [560, 32] on mat-icon "grid_on" at bounding box center [561, 31] width 14 height 14
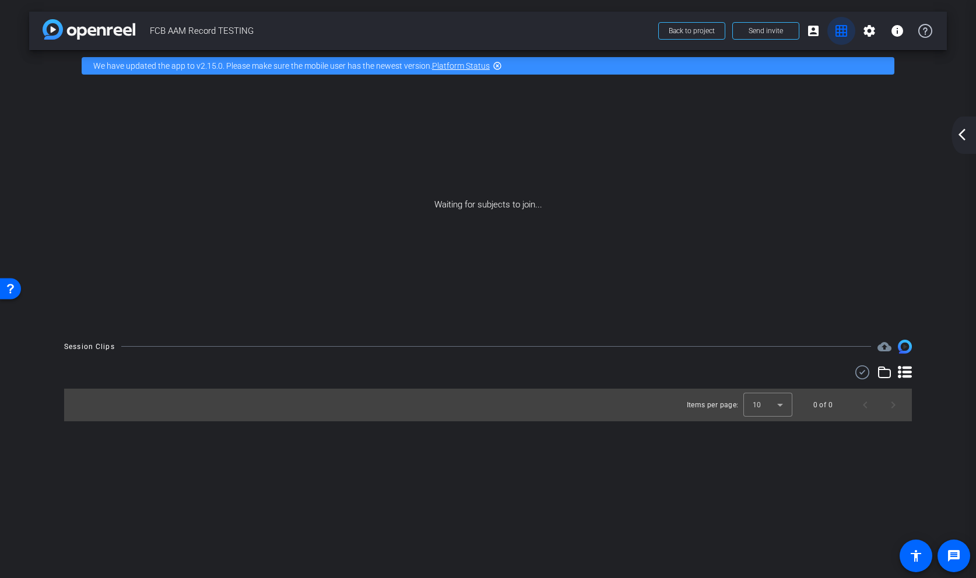
click at [841, 33] on mat-icon "grid_on" at bounding box center [841, 31] width 14 height 14
click at [964, 134] on mat-icon "arrow_back_ios_new" at bounding box center [962, 135] width 14 height 14
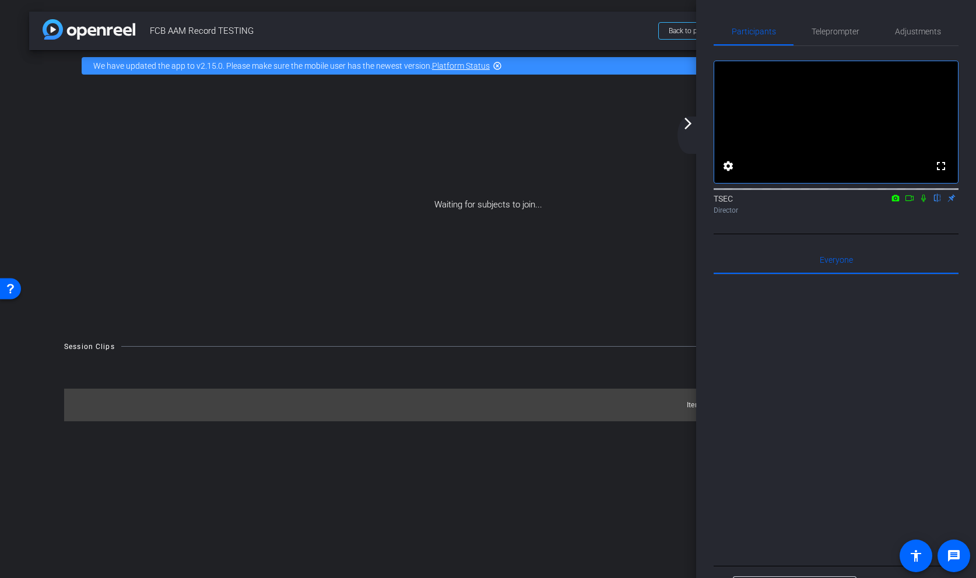
click at [694, 124] on mat-icon "arrow_forward_ios" at bounding box center [688, 124] width 14 height 14
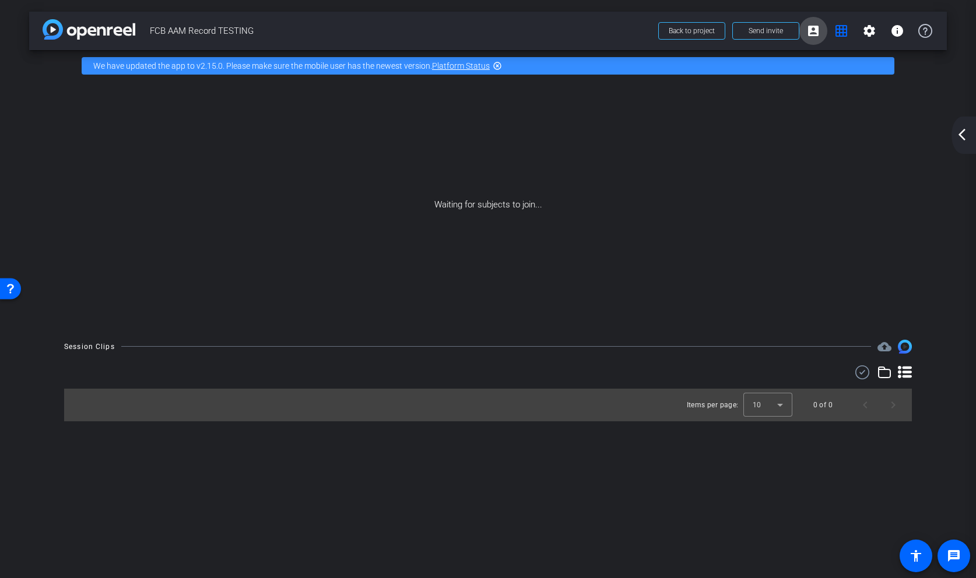
click at [812, 29] on mat-icon "account_box" at bounding box center [813, 31] width 14 height 14
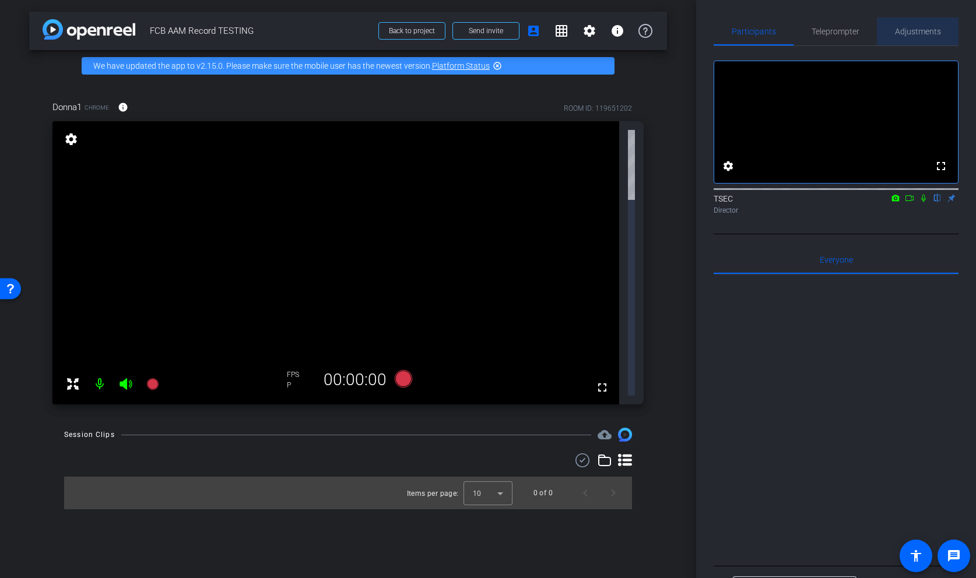
click at [915, 20] on span "Adjustments" at bounding box center [918, 31] width 46 height 28
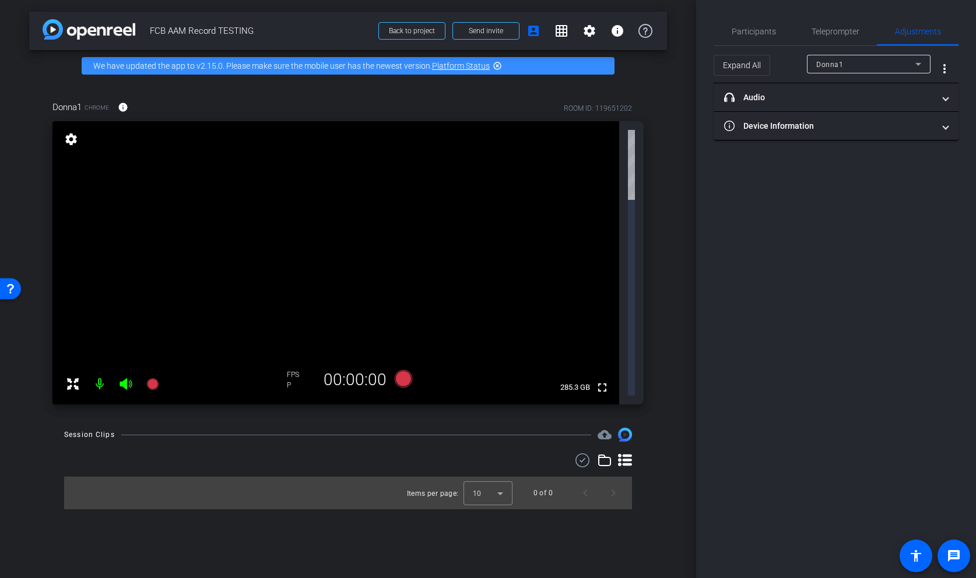
click at [476, 170] on video at bounding box center [335, 262] width 567 height 283
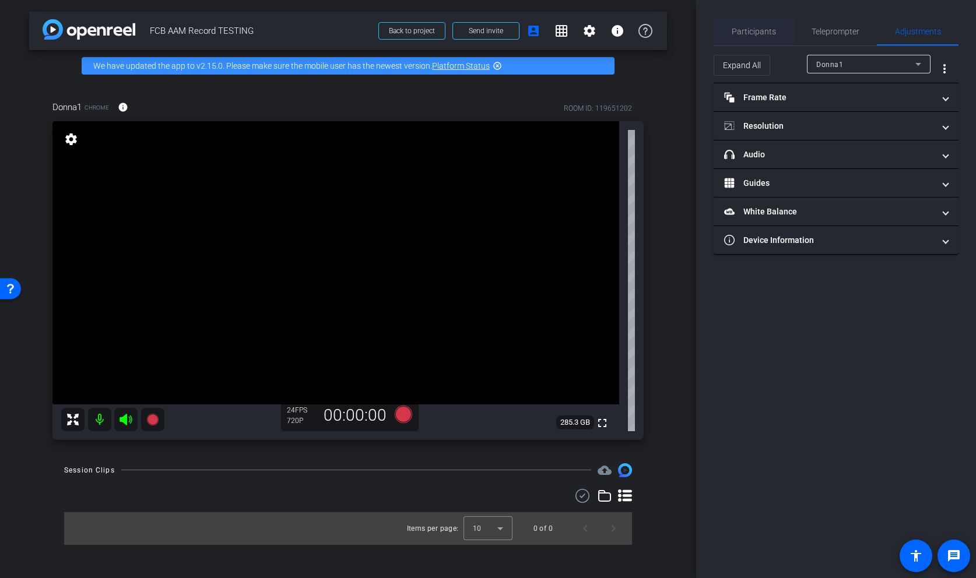
click at [758, 29] on span "Participants" at bounding box center [754, 31] width 44 height 8
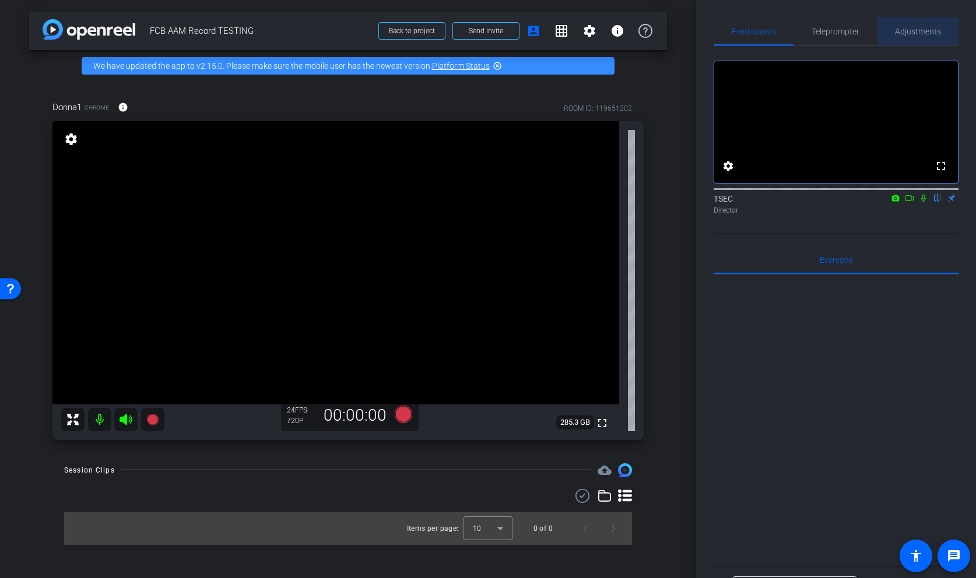
click at [922, 29] on span "Adjustments" at bounding box center [918, 31] width 46 height 8
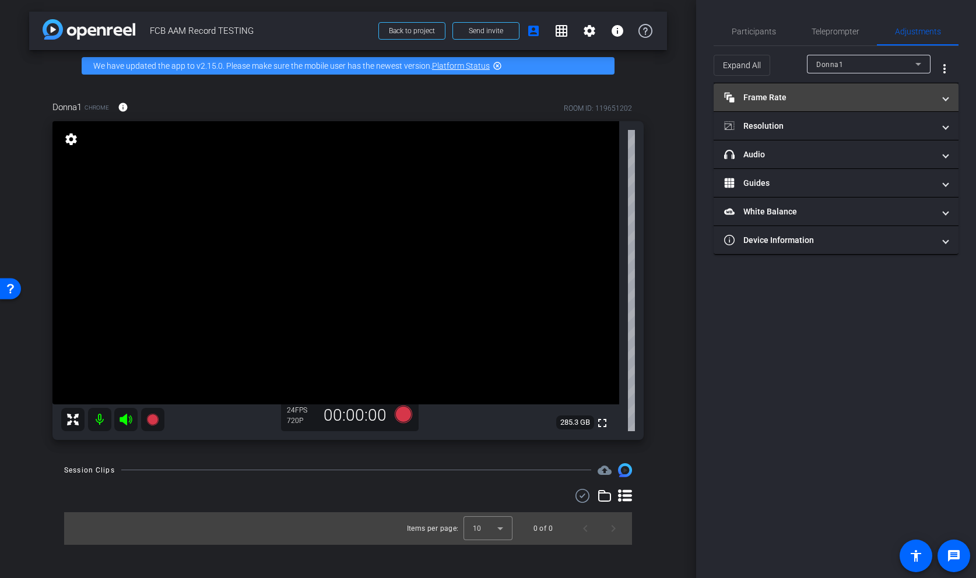
click at [945, 97] on span at bounding box center [945, 98] width 5 height 12
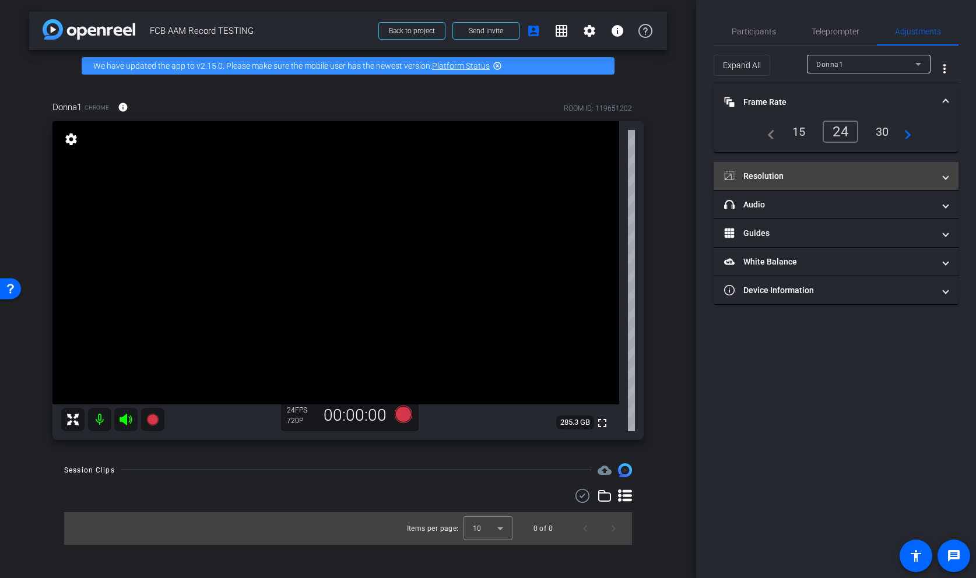
click at [885, 166] on mat-expansion-panel-header "Resolution" at bounding box center [836, 176] width 245 height 28
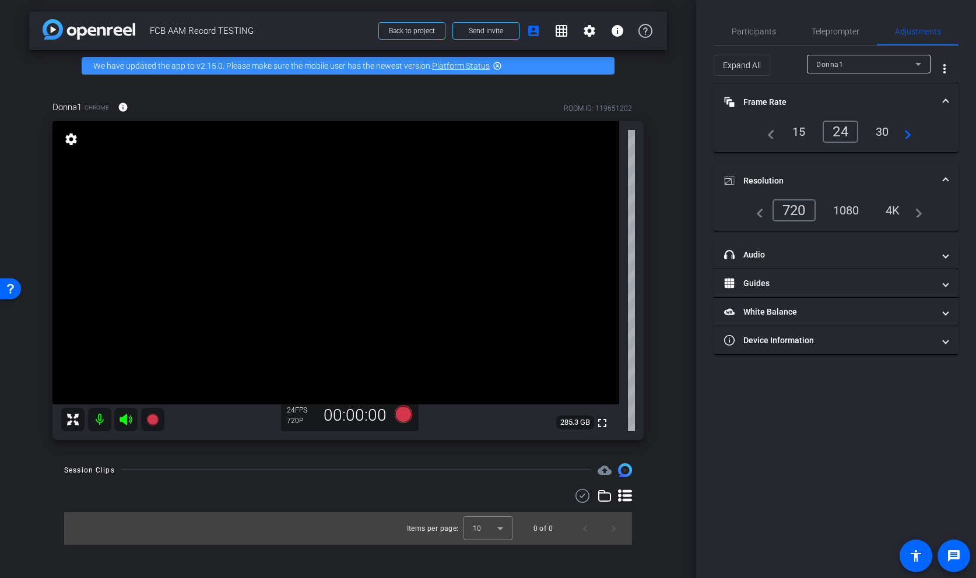
click at [848, 209] on div "1080" at bounding box center [846, 211] width 44 height 20
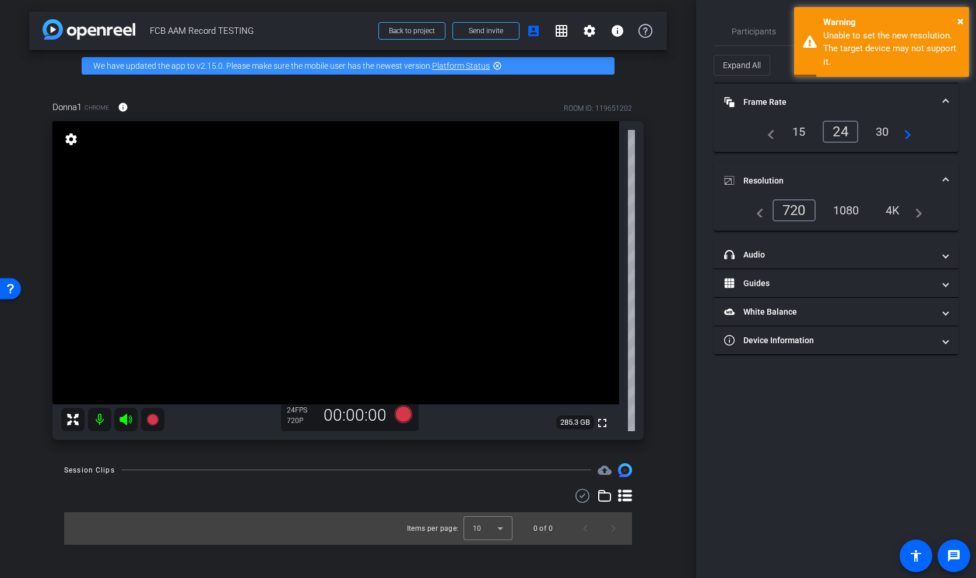
click at [845, 208] on div "1080" at bounding box center [846, 211] width 44 height 20
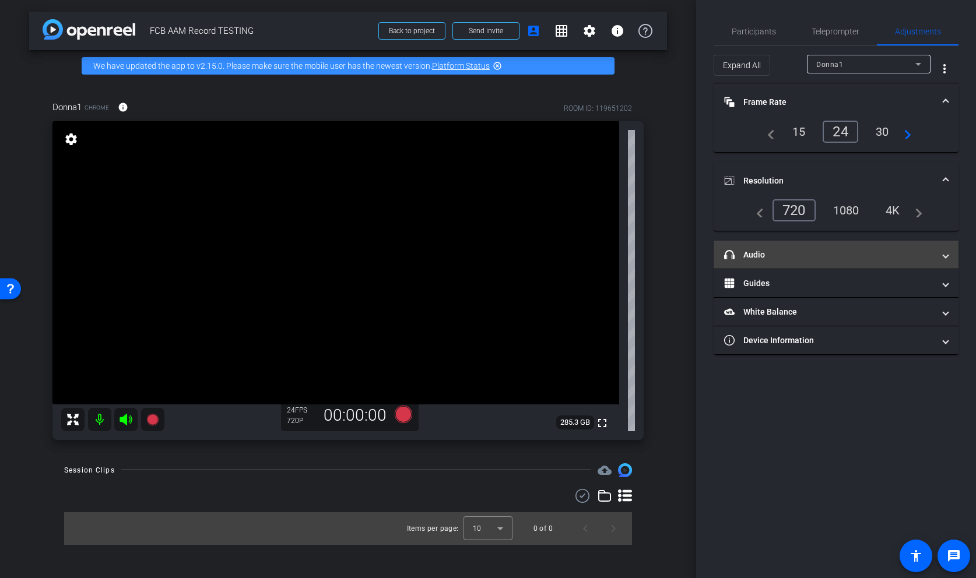
click at [949, 254] on mat-expansion-panel-header "headphone icon Audio" at bounding box center [836, 255] width 245 height 28
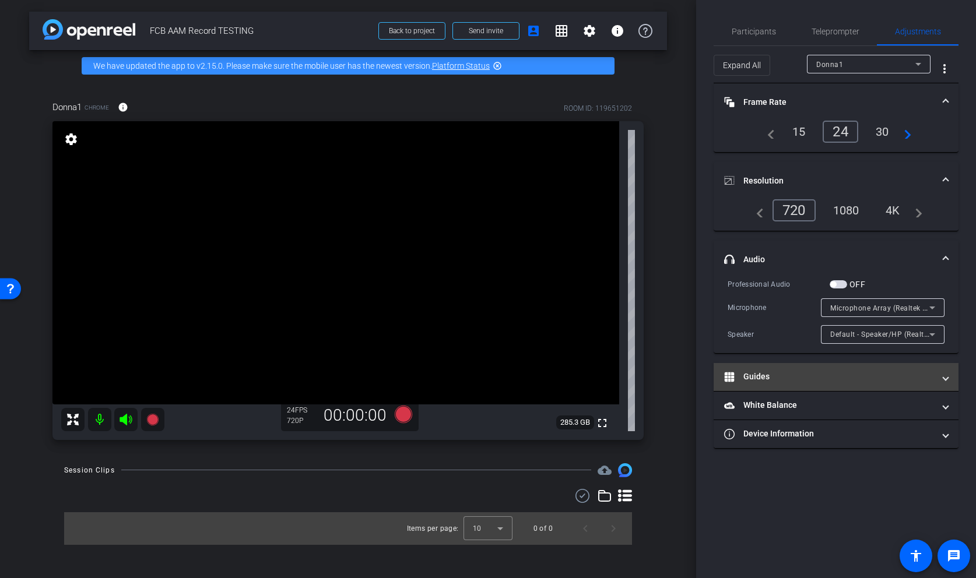
click at [786, 377] on mat-panel-title "Guides" at bounding box center [829, 377] width 210 height 12
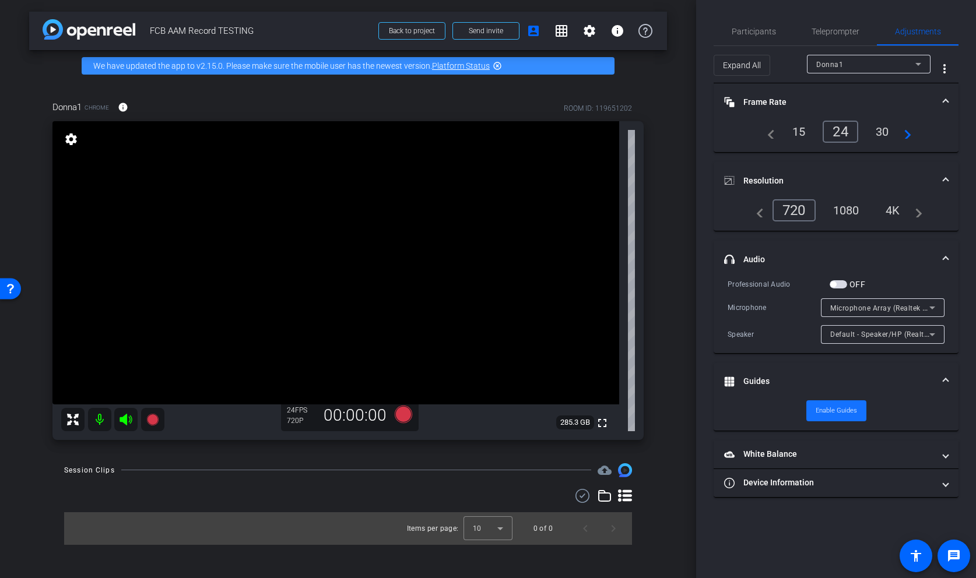
click at [836, 413] on span "Enable Guides" at bounding box center [836, 410] width 41 height 17
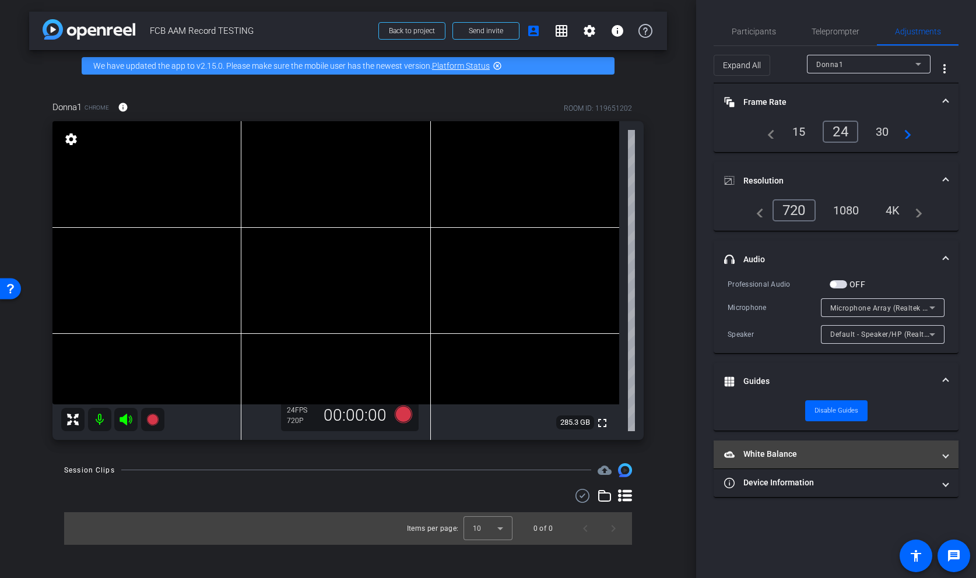
click at [814, 454] on mat-panel-title "White Balance White Balance" at bounding box center [829, 454] width 210 height 12
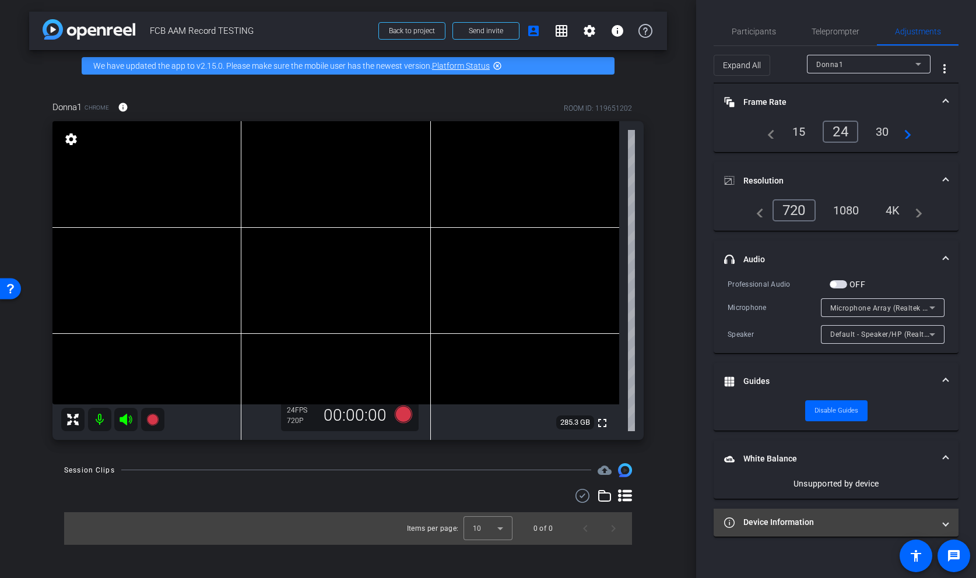
click at [809, 515] on mat-expansion-panel-header "Device Information" at bounding box center [836, 523] width 245 height 28
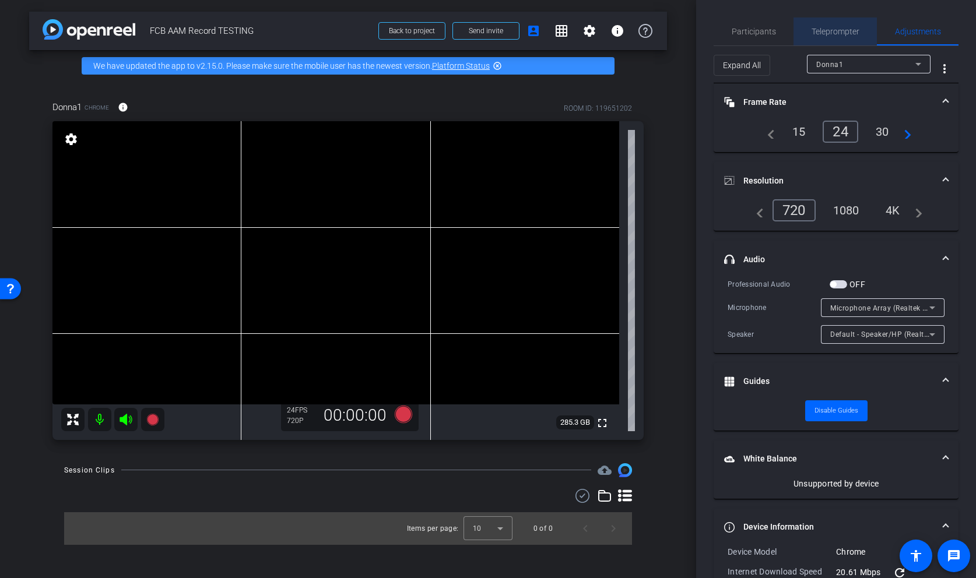
click at [833, 36] on span "Teleprompter" at bounding box center [836, 31] width 48 height 28
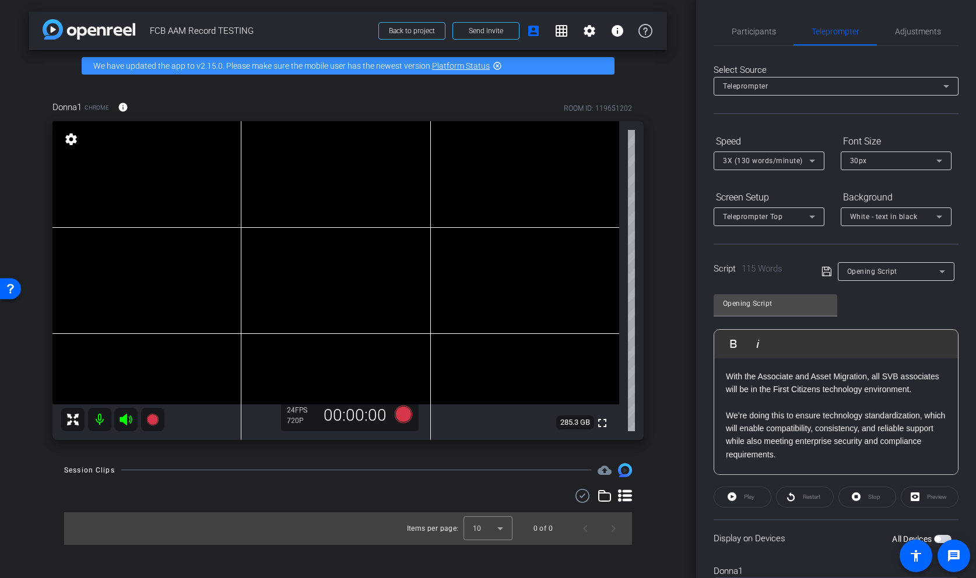
click at [749, 495] on div "Play" at bounding box center [743, 497] width 58 height 21
click at [925, 494] on div "Preview" at bounding box center [930, 497] width 58 height 21
click at [922, 498] on div "Preview" at bounding box center [930, 497] width 58 height 21
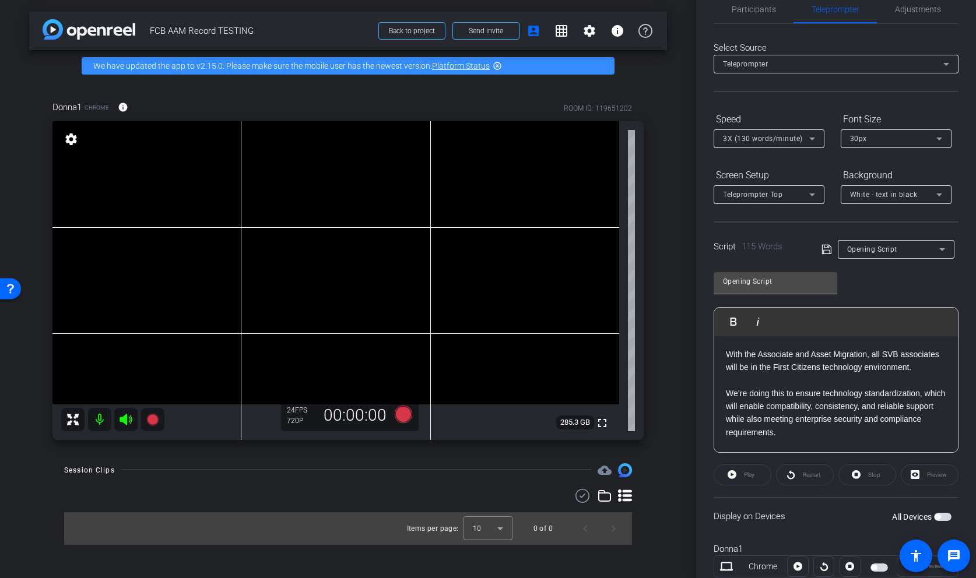
scroll to position [59, 0]
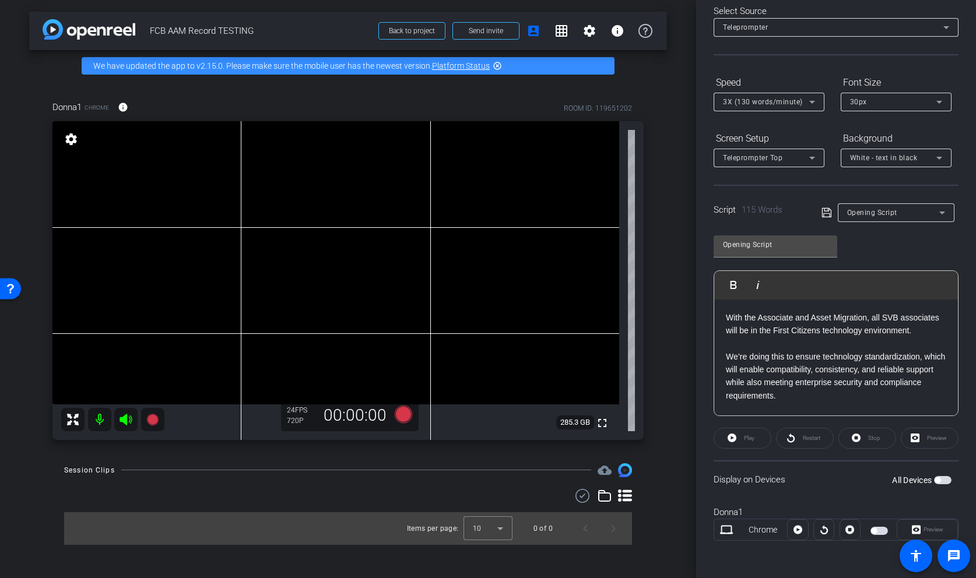
click at [932, 438] on div "Preview" at bounding box center [930, 438] width 58 height 21
click at [750, 439] on div "Play" at bounding box center [743, 438] width 58 height 21
click at [732, 440] on div "Play" at bounding box center [743, 438] width 58 height 21
click at [759, 371] on p "We’re doing this to ensure technology standardization, which will enable compat…" at bounding box center [836, 369] width 220 height 65
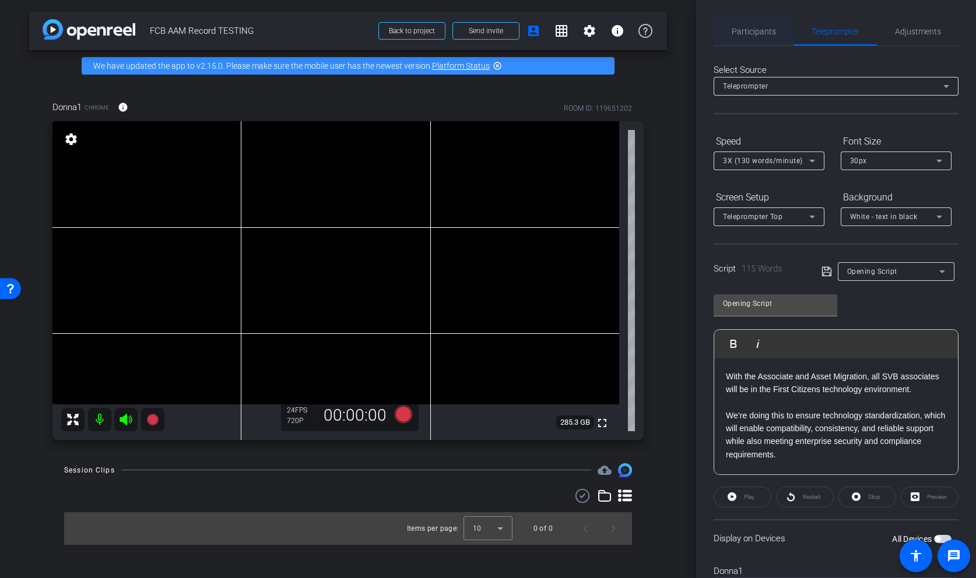
click at [745, 30] on span "Participants" at bounding box center [754, 31] width 44 height 8
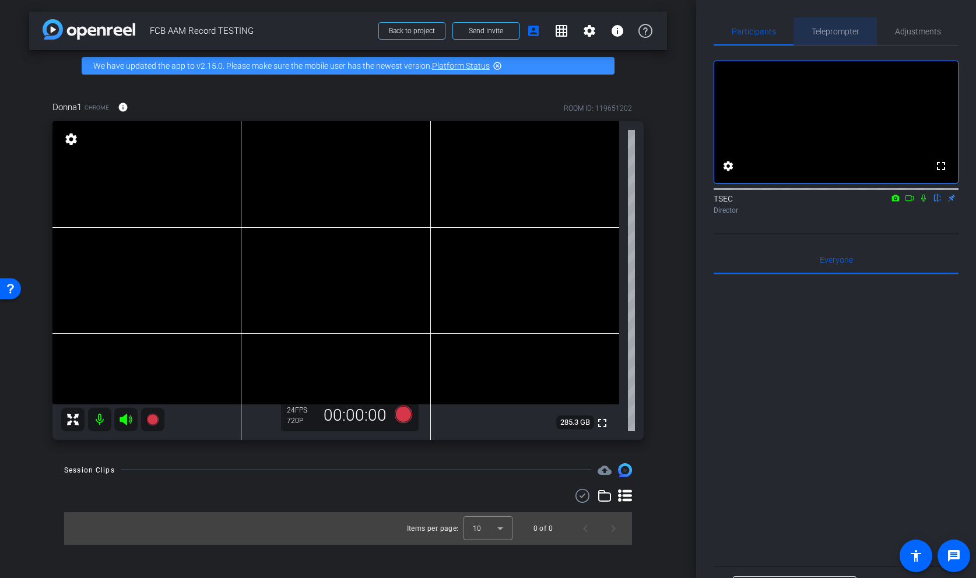
click at [824, 30] on span "Teleprompter" at bounding box center [836, 31] width 48 height 8
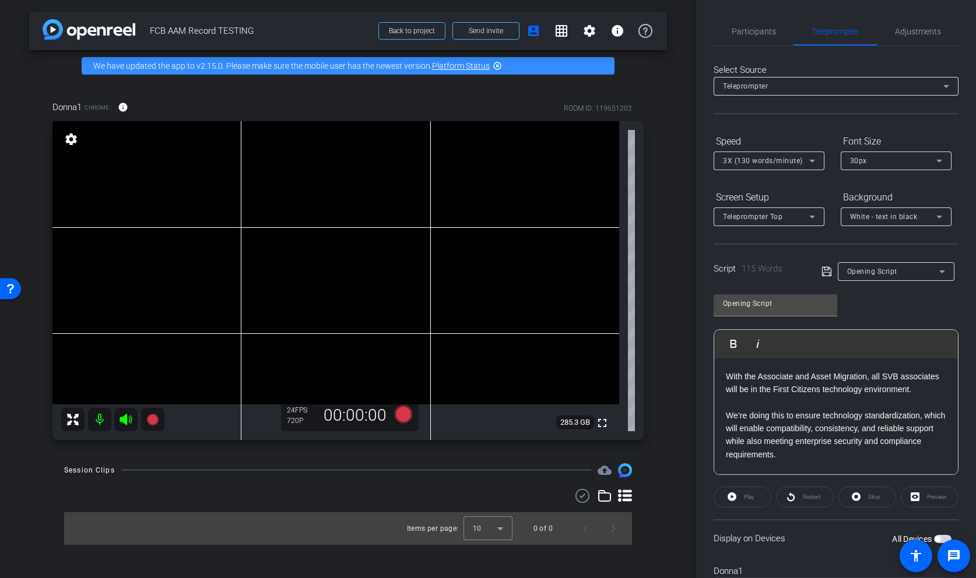
click at [861, 496] on div "Stop" at bounding box center [867, 497] width 58 height 21
click at [868, 496] on div "Stop" at bounding box center [867, 497] width 58 height 21
click at [932, 500] on div "Preview" at bounding box center [930, 497] width 58 height 21
click at [929, 497] on div "Preview" at bounding box center [930, 497] width 58 height 21
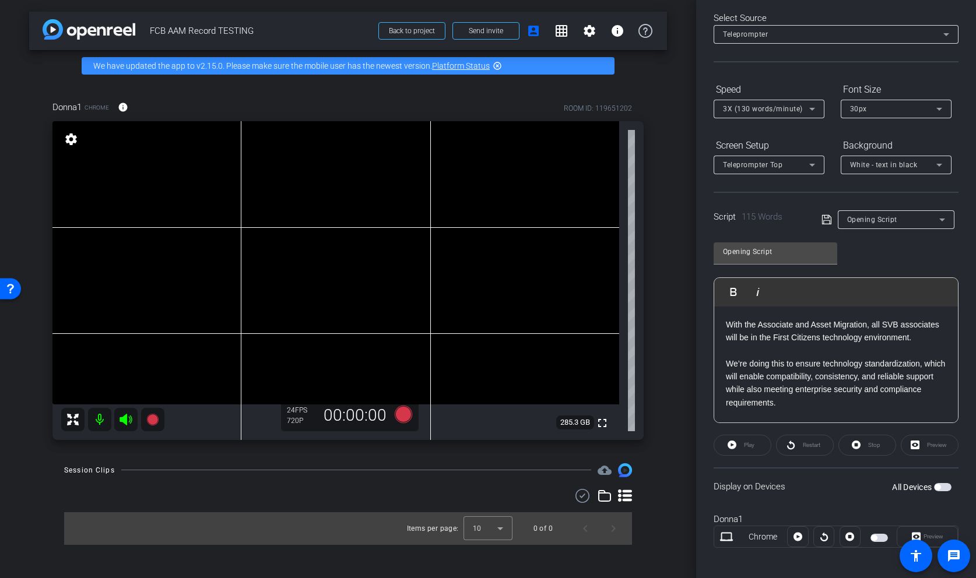
scroll to position [59, 0]
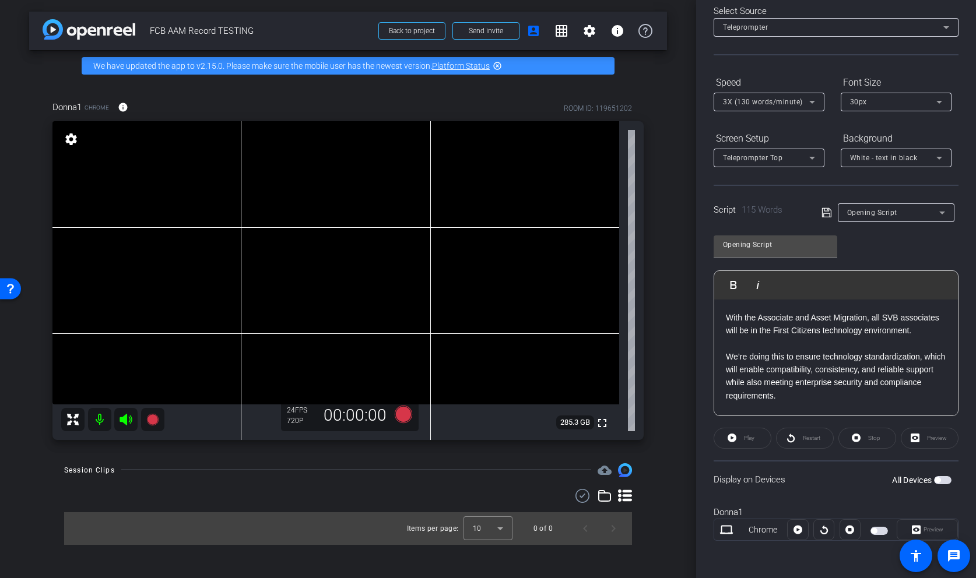
click at [936, 478] on span "button" at bounding box center [938, 481] width 6 height 6
click at [795, 438] on div "Restart" at bounding box center [805, 438] width 58 height 21
click at [749, 437] on span "Play" at bounding box center [749, 438] width 10 height 6
click at [739, 437] on span "Pause" at bounding box center [748, 438] width 19 height 16
click at [932, 444] on div "Preview" at bounding box center [930, 438] width 58 height 21
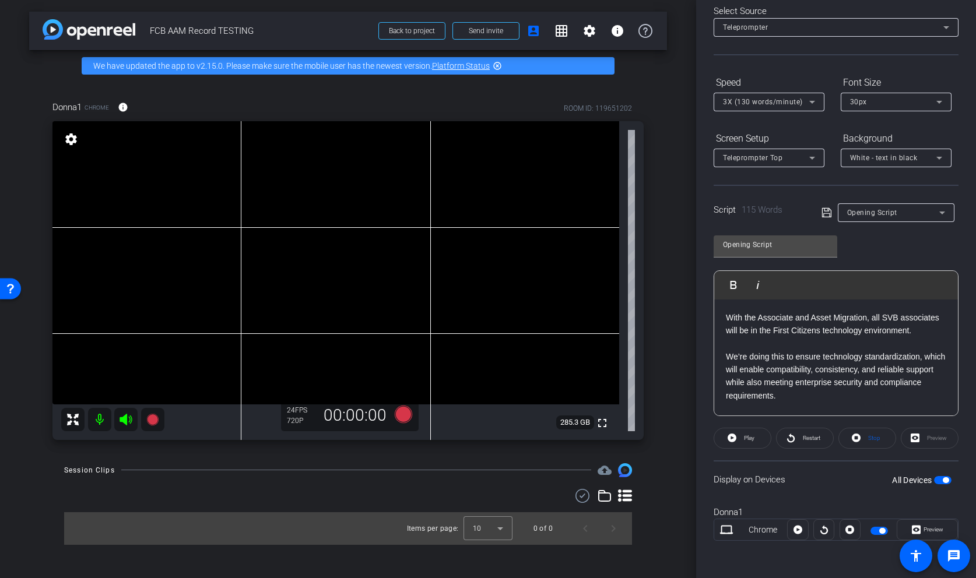
click at [917, 434] on div "Preview" at bounding box center [930, 438] width 58 height 21
click at [945, 444] on div "Preview" at bounding box center [930, 438] width 58 height 21
click at [928, 531] on span "Preview" at bounding box center [934, 529] width 20 height 6
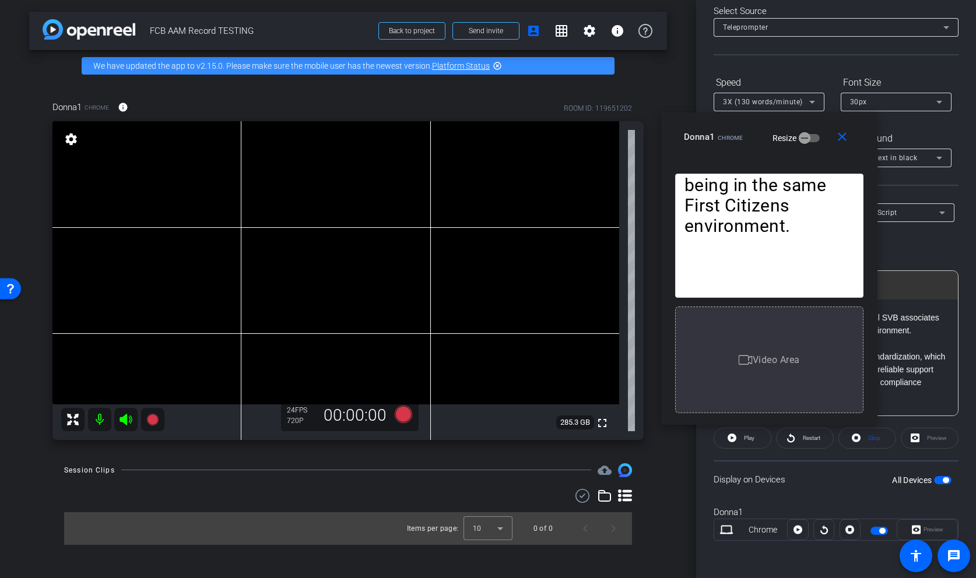
drag, startPoint x: 478, startPoint y: 145, endPoint x: 759, endPoint y: 125, distance: 281.8
click at [759, 125] on div "close Donna1 Chrome Resize" at bounding box center [769, 139] width 216 height 52
click at [152, 424] on icon at bounding box center [152, 420] width 12 height 12
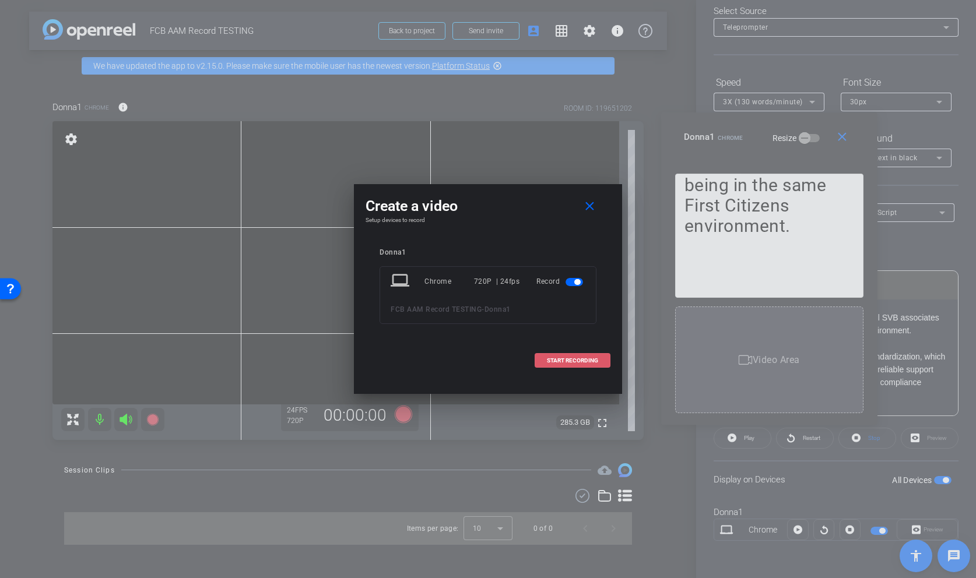
click at [572, 360] on span "START RECORDING" at bounding box center [572, 361] width 51 height 6
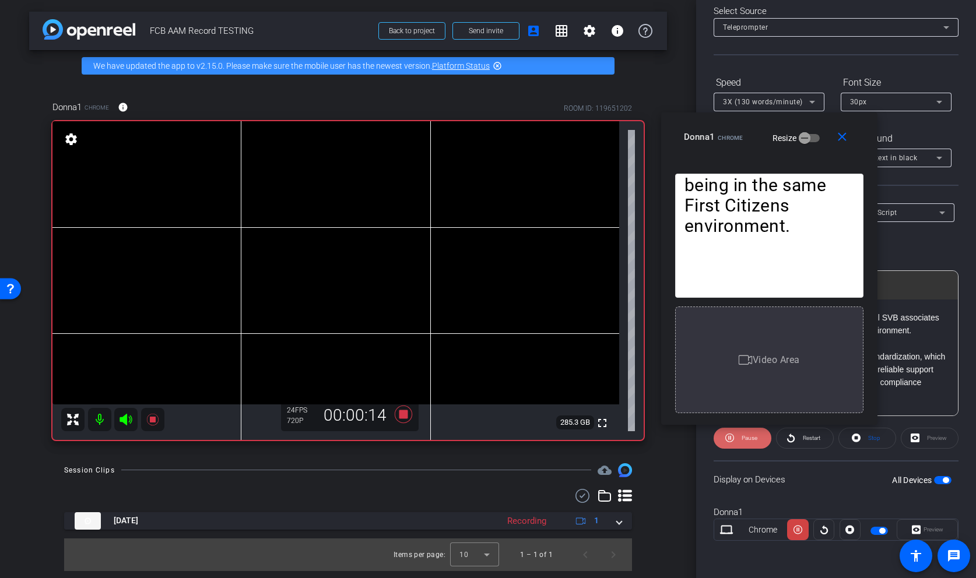
click at [754, 436] on span "Pause" at bounding box center [750, 438] width 16 height 6
click at [754, 438] on span "Play" at bounding box center [749, 438] width 10 height 6
click at [754, 438] on span "Pause" at bounding box center [750, 438] width 16 height 6
click at [796, 438] on span at bounding box center [805, 438] width 57 height 28
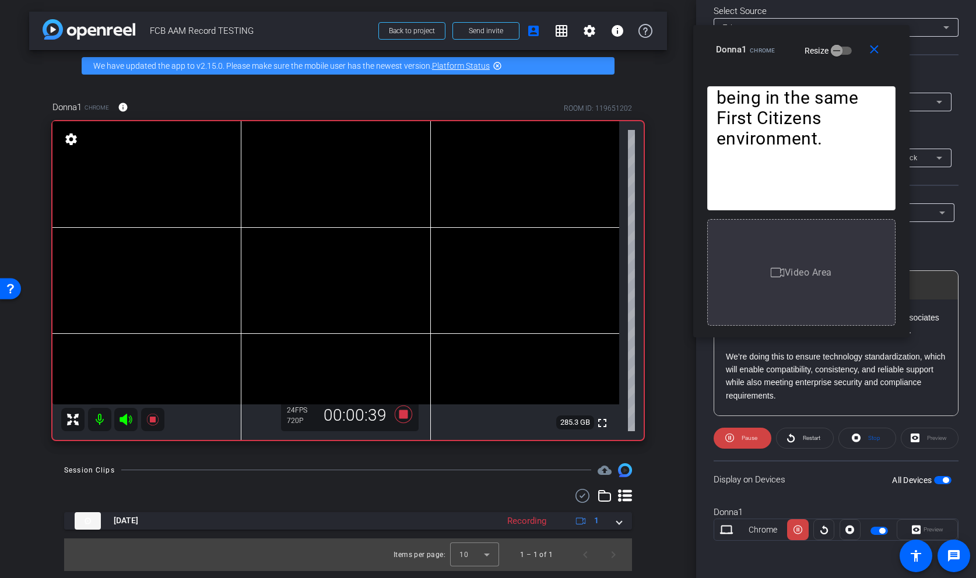
drag, startPoint x: 757, startPoint y: 128, endPoint x: 789, endPoint y: 41, distance: 93.2
click at [789, 41] on mat-slide-toggle "Resize" at bounding box center [819, 50] width 65 height 19
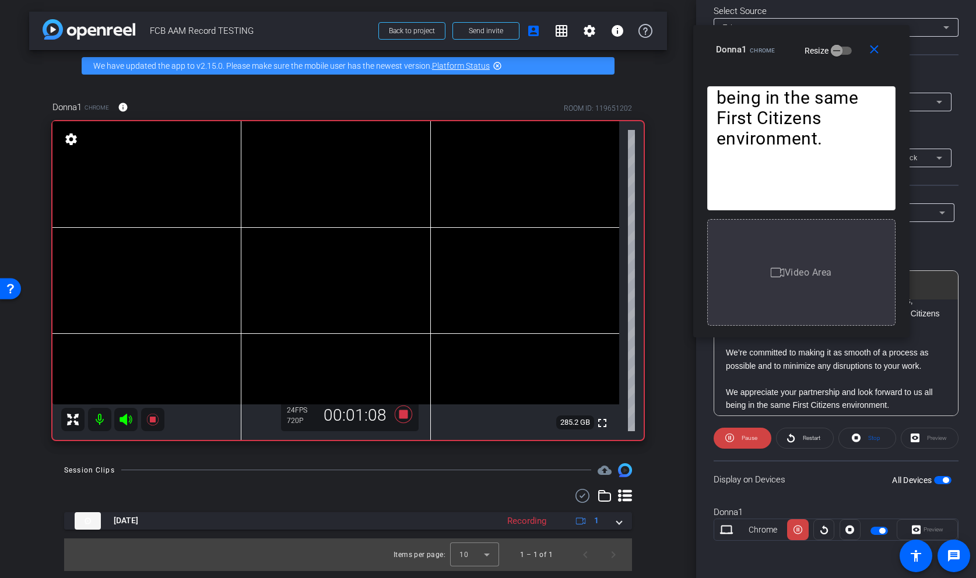
scroll to position [168, 0]
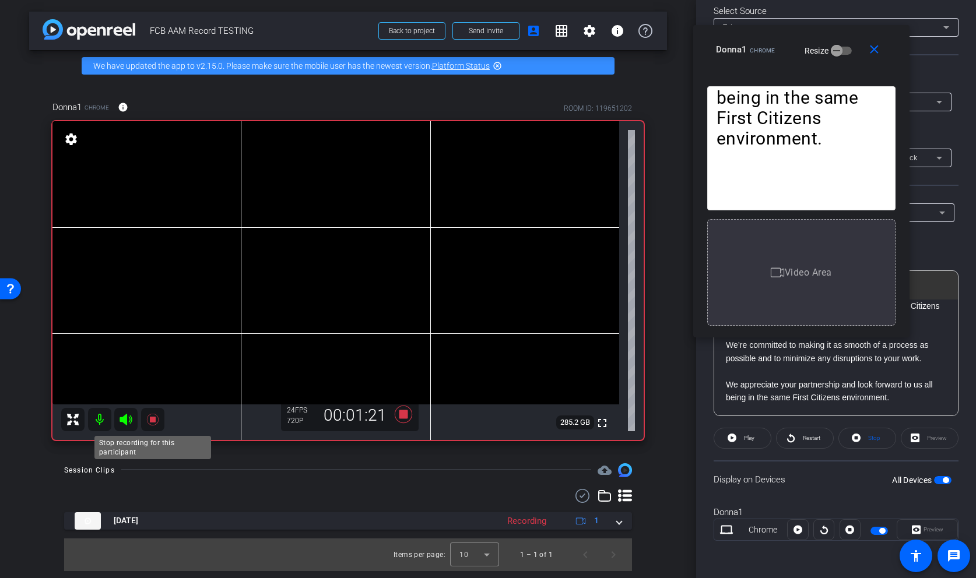
click at [154, 417] on icon at bounding box center [152, 420] width 12 height 12
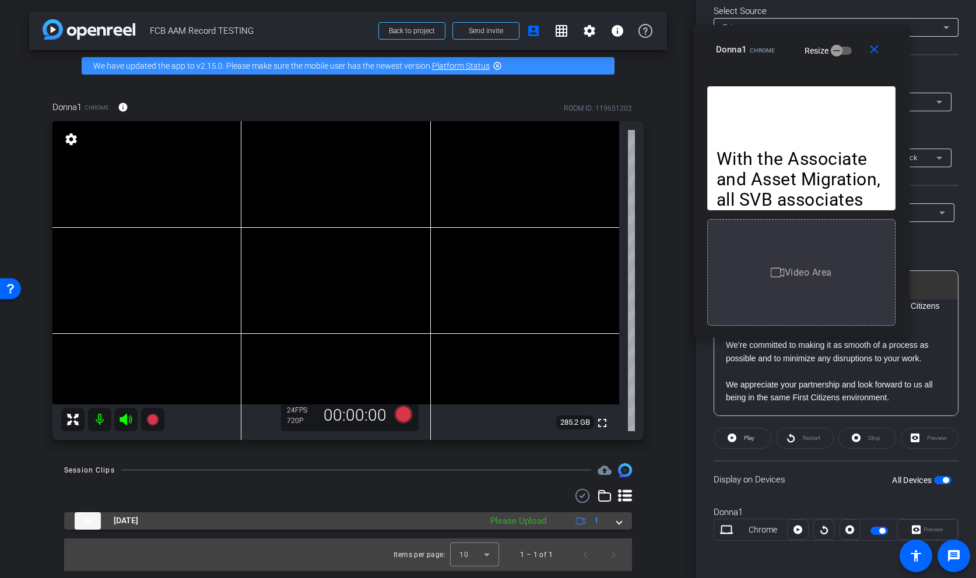
click at [531, 523] on div "Please Upload" at bounding box center [519, 521] width 68 height 13
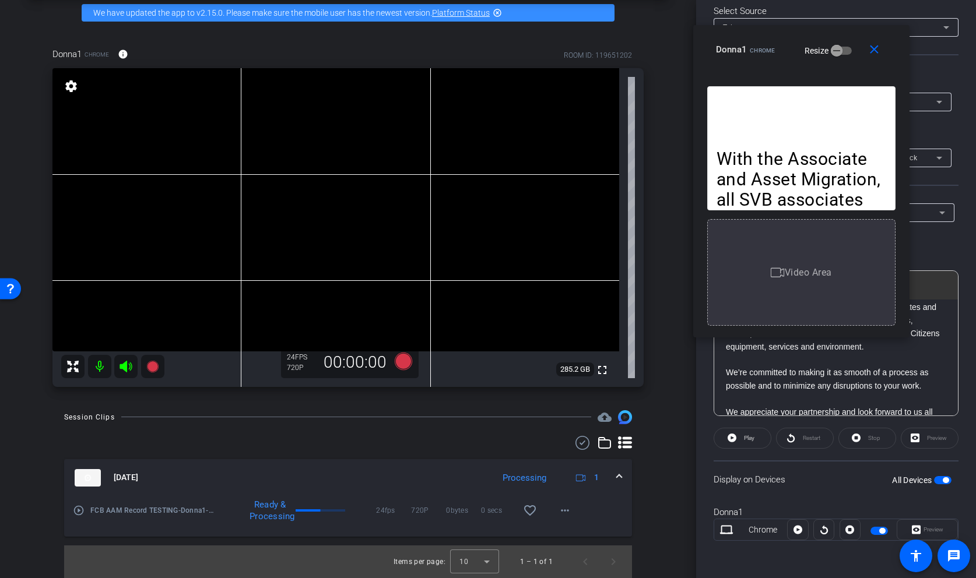
scroll to position [117, 0]
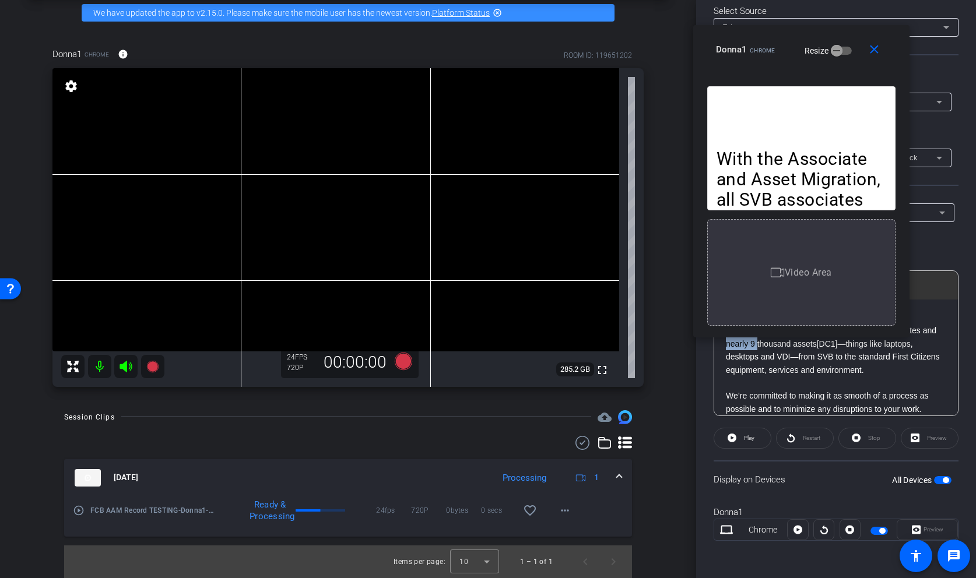
drag, startPoint x: 726, startPoint y: 344, endPoint x: 758, endPoint y: 343, distance: 32.1
click at [758, 343] on p "It involves migrating more than 7 thousand associates and nearly 9 thousand ass…" at bounding box center [836, 350] width 220 height 52
click at [877, 52] on mat-icon "close" at bounding box center [874, 50] width 15 height 15
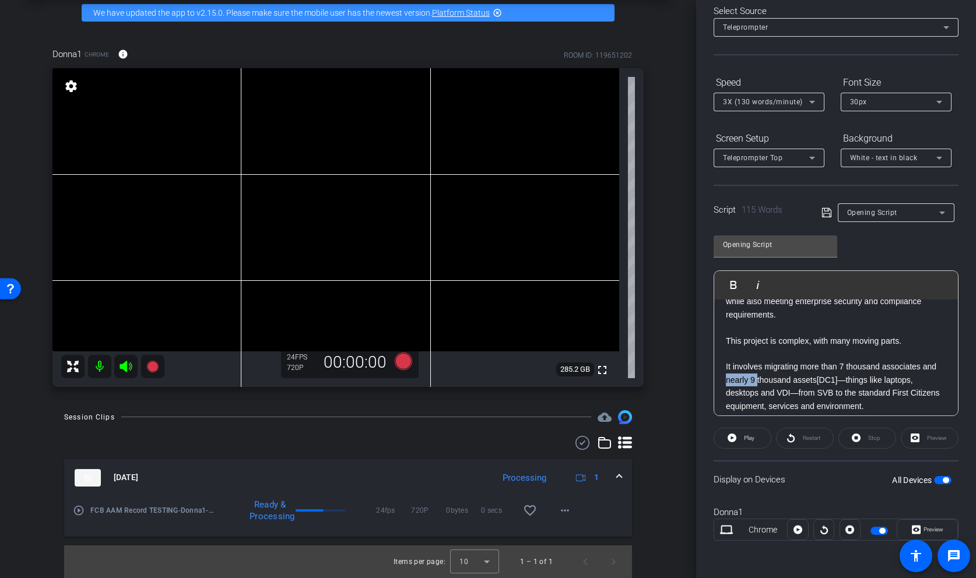
scroll to position [87, 0]
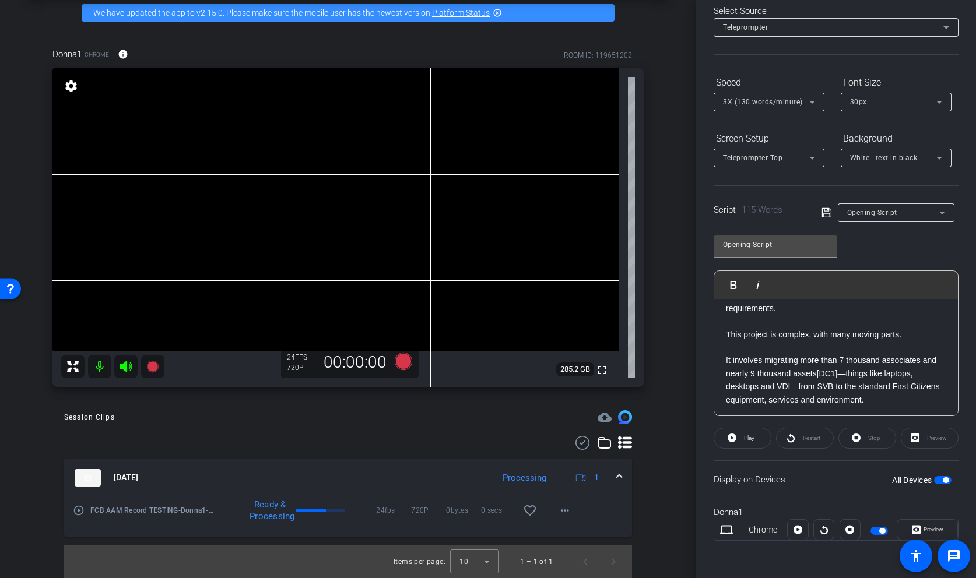
click at [740, 351] on p at bounding box center [836, 347] width 220 height 13
click at [756, 334] on p "This project is complex, with many moving parts." at bounding box center [836, 334] width 220 height 13
click at [869, 438] on div "Stop" at bounding box center [867, 438] width 58 height 21
click at [856, 436] on div "Stop" at bounding box center [867, 438] width 58 height 21
click at [852, 532] on div at bounding box center [850, 529] width 21 height 21
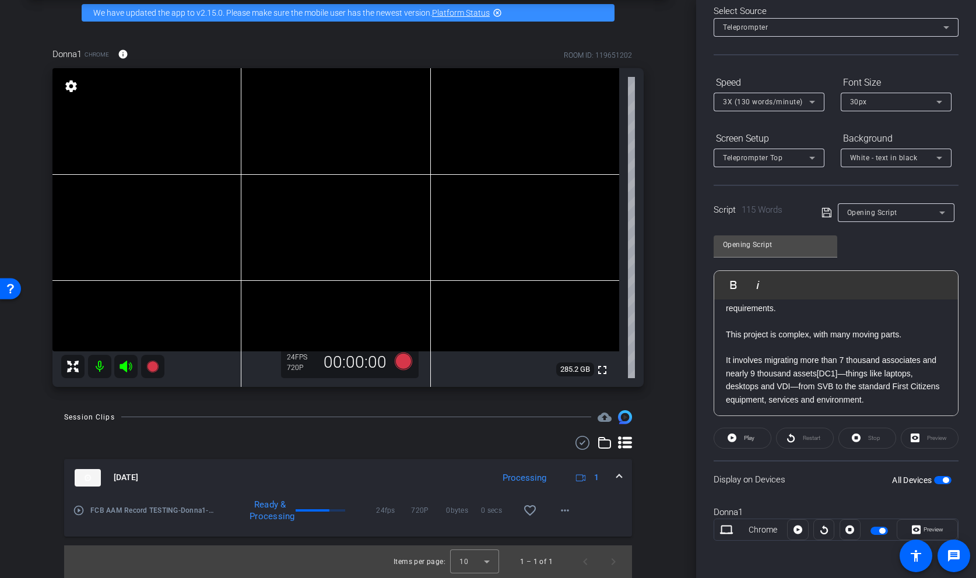
click at [849, 529] on div at bounding box center [850, 529] width 21 height 21
drag, startPoint x: 752, startPoint y: 352, endPoint x: 787, endPoint y: 364, distance: 37.3
click at [787, 364] on div "With the Associate and Asset Migration, all SVB associates will be in the First…" at bounding box center [836, 354] width 244 height 285
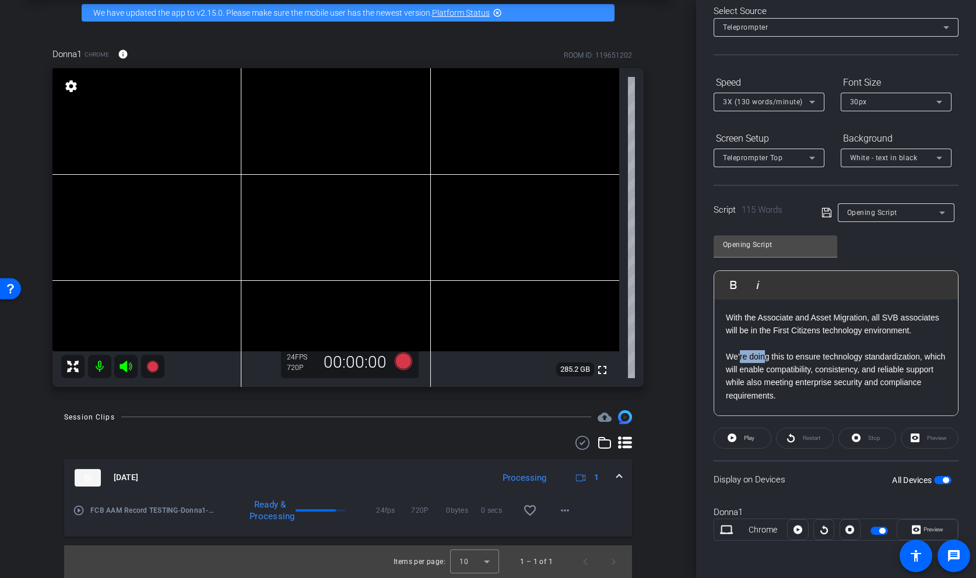
drag, startPoint x: 740, startPoint y: 357, endPoint x: 764, endPoint y: 357, distance: 23.9
click at [764, 357] on p "We’re doing this to ensure technology standardization, which will enable compat…" at bounding box center [836, 369] width 220 height 65
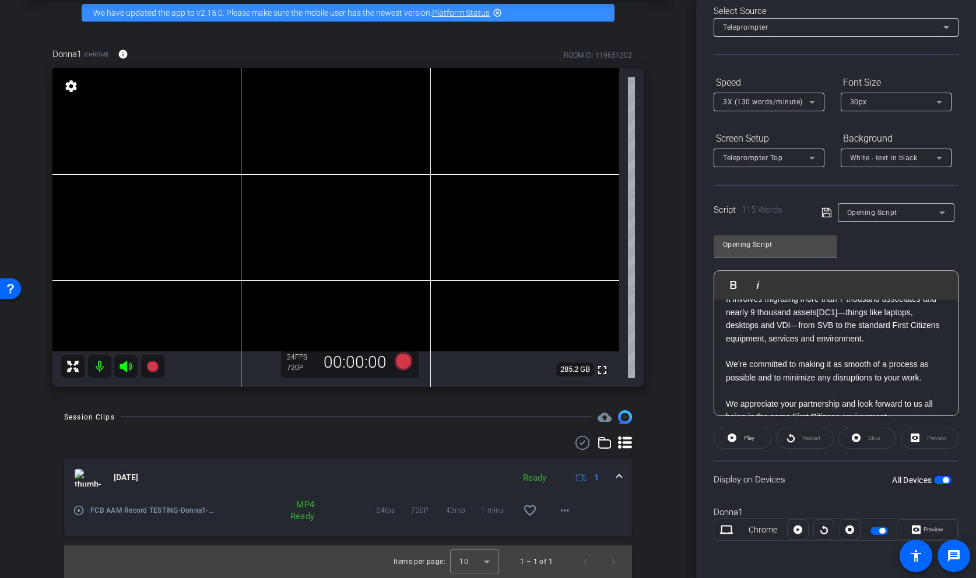
scroll to position [148, 0]
click at [566, 511] on mat-icon "more_horiz" at bounding box center [565, 511] width 14 height 14
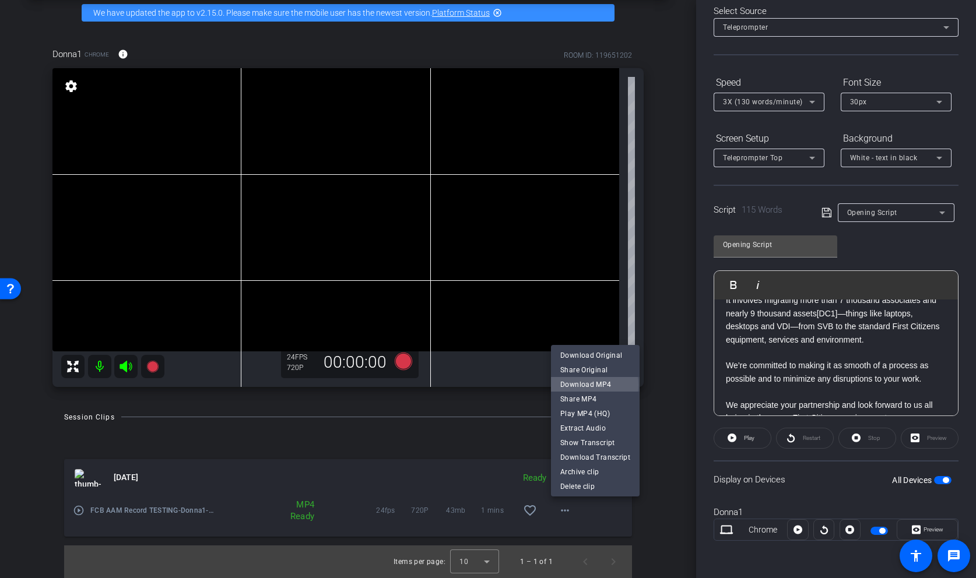
click at [581, 385] on span "Download MP4" at bounding box center [595, 384] width 70 height 14
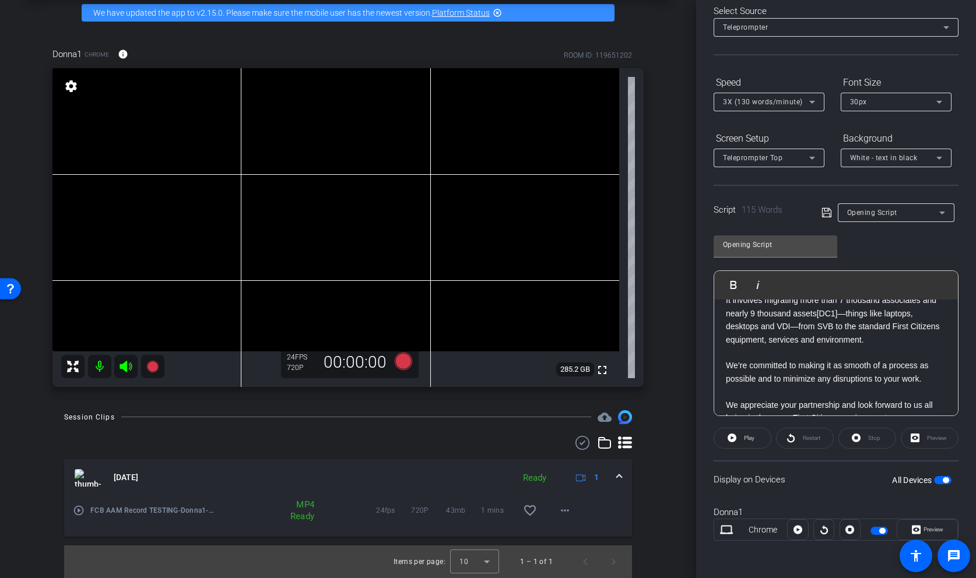
click at [957, 13] on div "Select Source" at bounding box center [836, 11] width 245 height 13
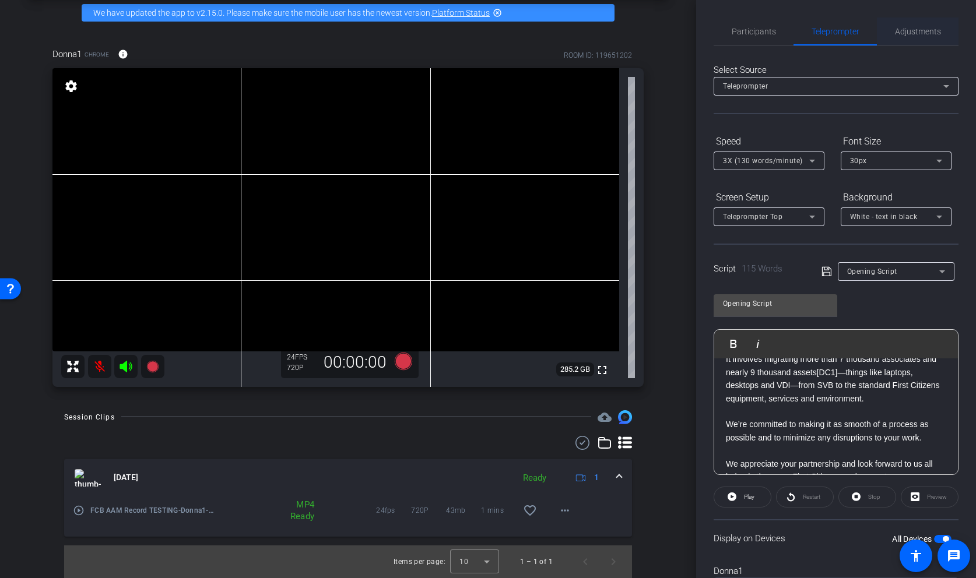
click at [927, 27] on span "Adjustments" at bounding box center [918, 31] width 46 height 8
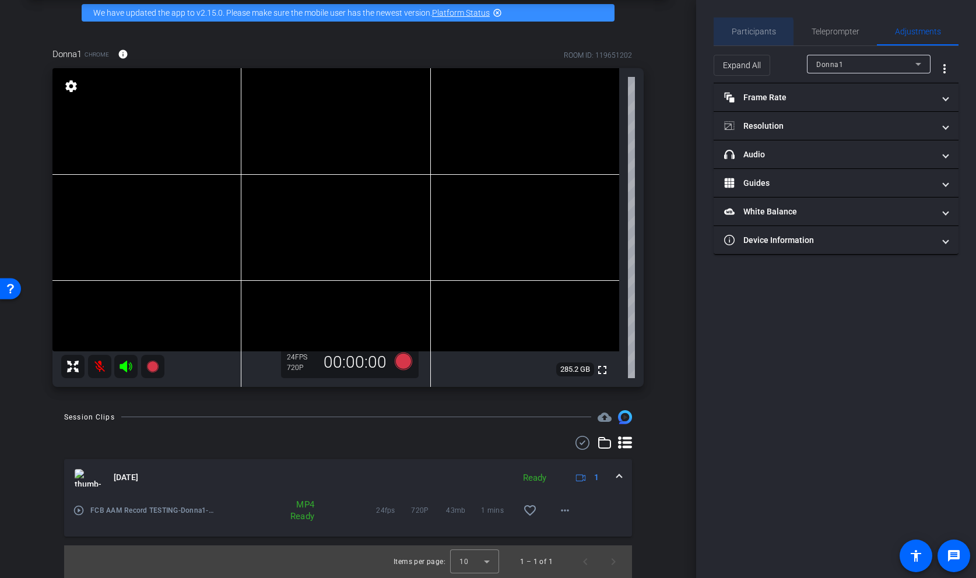
click at [739, 37] on span "Participants" at bounding box center [754, 31] width 44 height 28
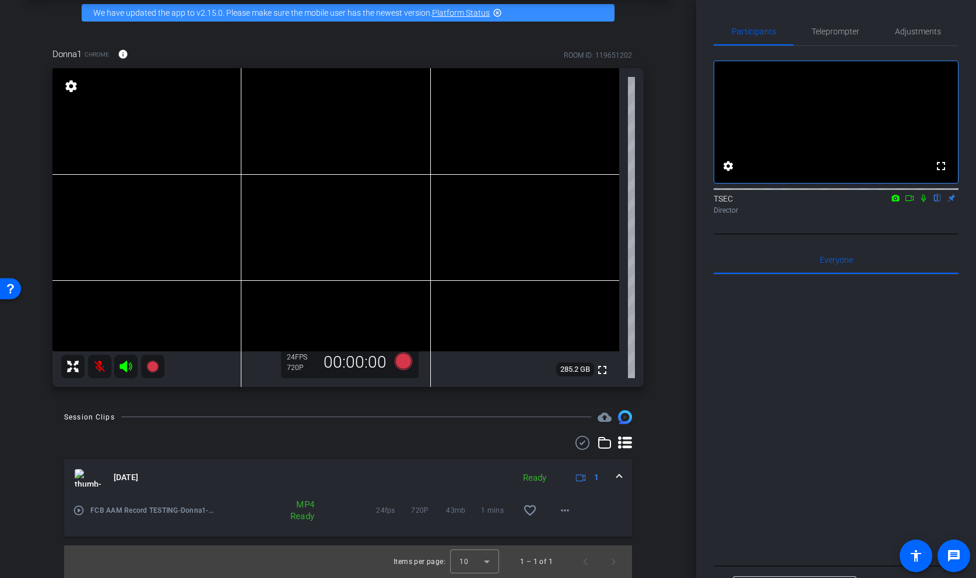
click at [911, 202] on icon at bounding box center [909, 198] width 9 height 8
click at [937, 202] on icon at bounding box center [937, 199] width 5 height 8
click at [931, 203] on mat-icon at bounding box center [938, 198] width 14 height 10
click at [925, 201] on icon at bounding box center [923, 198] width 6 height 6
click at [931, 31] on span "Adjustments" at bounding box center [918, 31] width 46 height 8
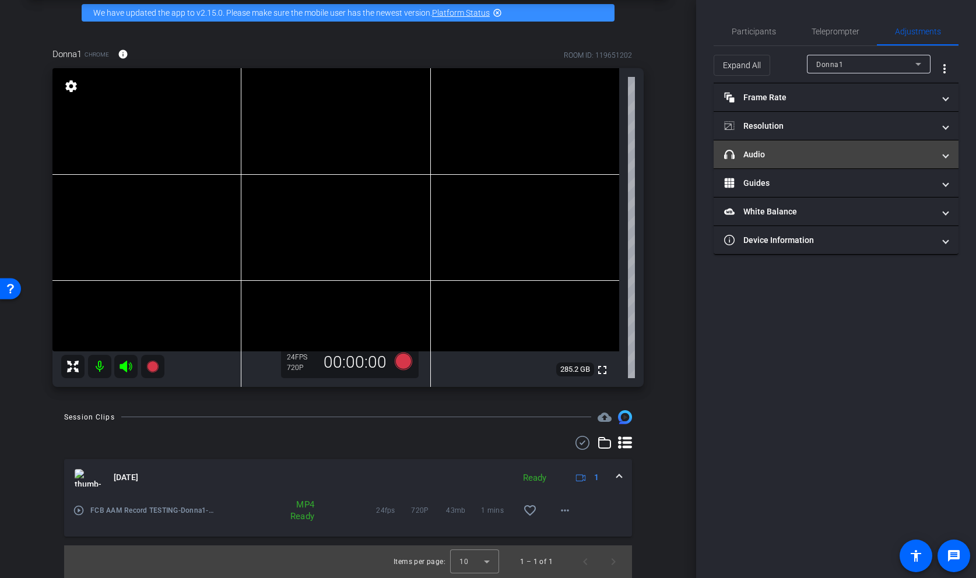
click at [946, 155] on span at bounding box center [945, 155] width 5 height 12
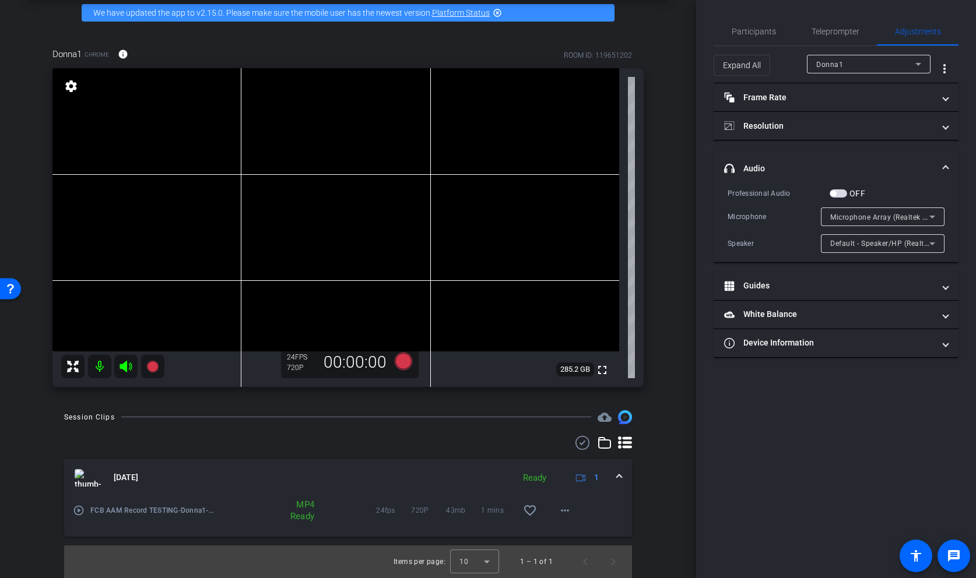
click at [836, 194] on span "button" at bounding box center [833, 194] width 6 height 6
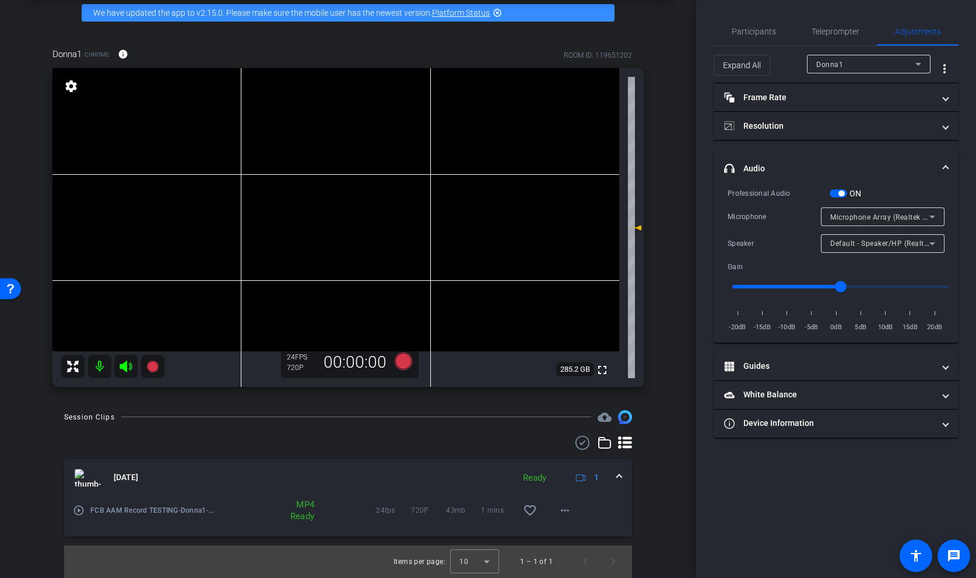
click at [843, 195] on span "button" at bounding box center [841, 194] width 6 height 6
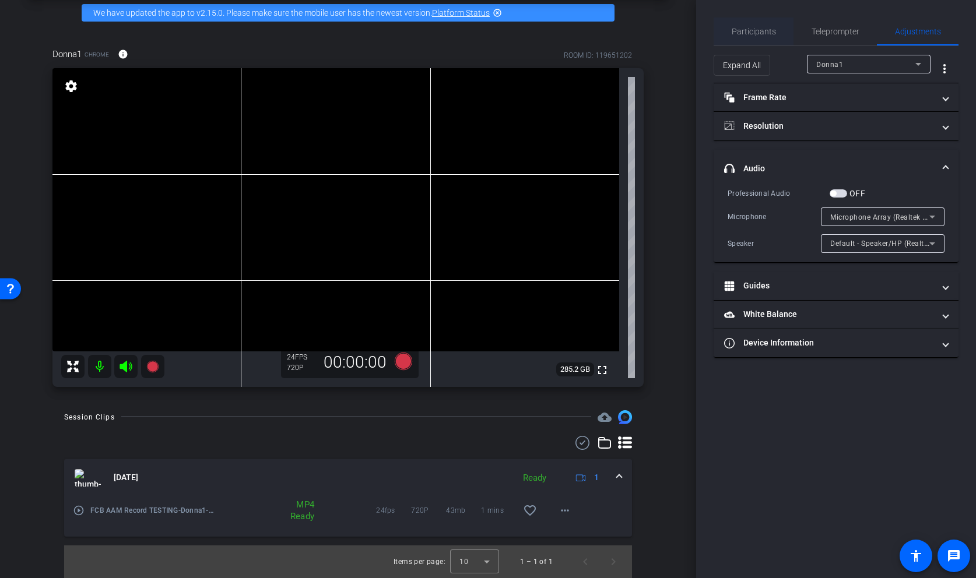
click at [758, 30] on span "Participants" at bounding box center [754, 31] width 44 height 8
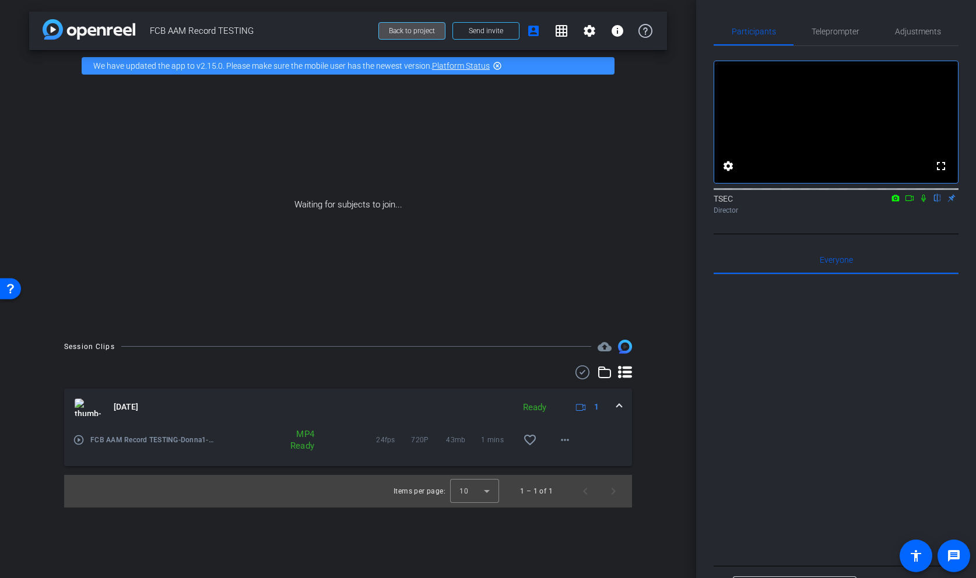
click at [407, 31] on span "Back to project" at bounding box center [412, 31] width 46 height 8
